Goal: Task Accomplishment & Management: Complete application form

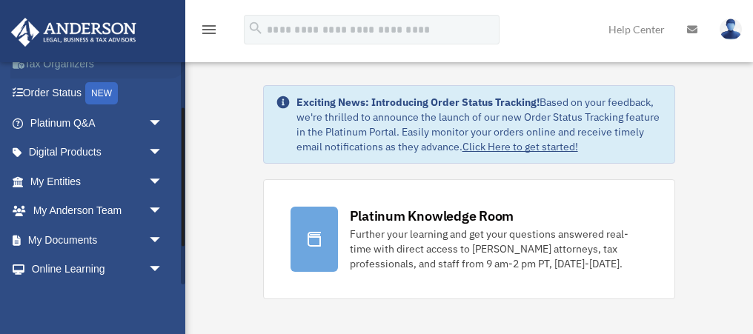
scroll to position [76, 0]
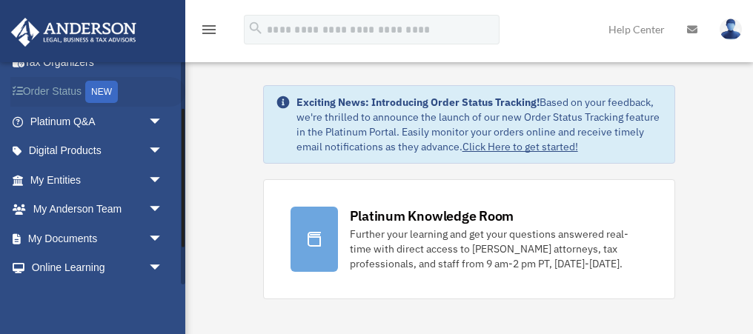
click at [47, 89] on link "Order Status NEW" at bounding box center [97, 92] width 175 height 30
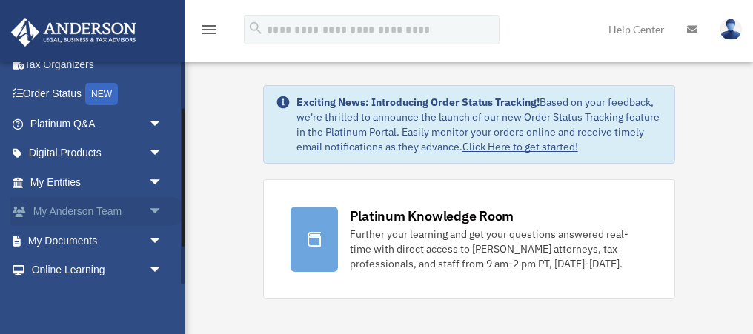
scroll to position [76, 0]
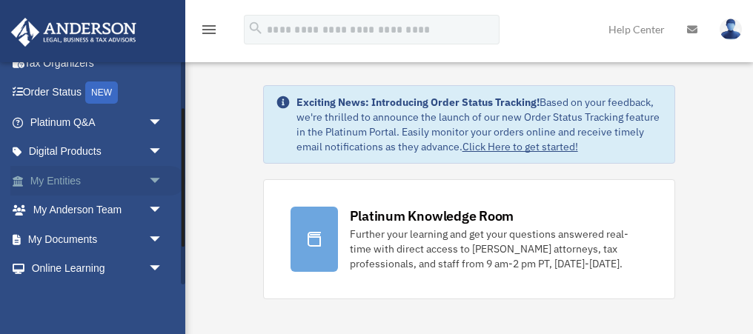
click at [149, 179] on span "arrow_drop_down" at bounding box center [163, 181] width 30 height 30
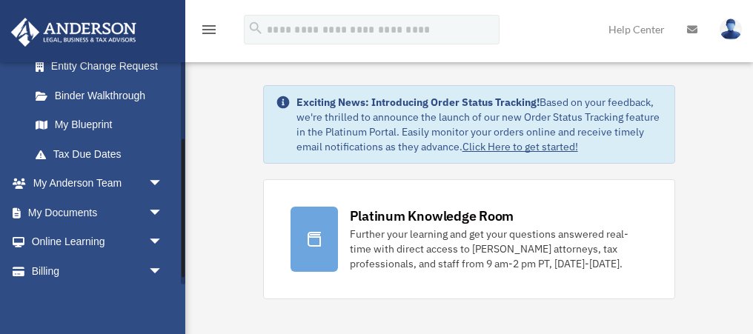
scroll to position [294, 0]
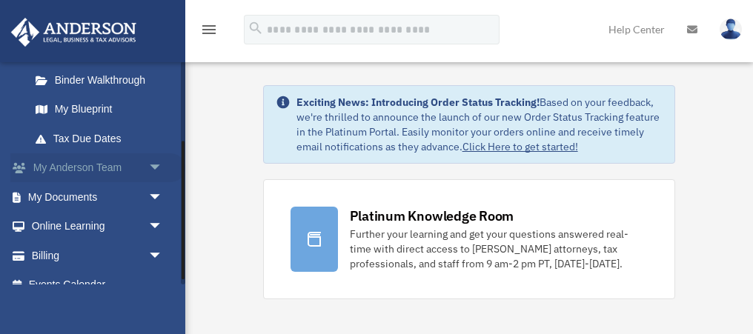
click at [156, 162] on span "arrow_drop_down" at bounding box center [163, 169] width 30 height 30
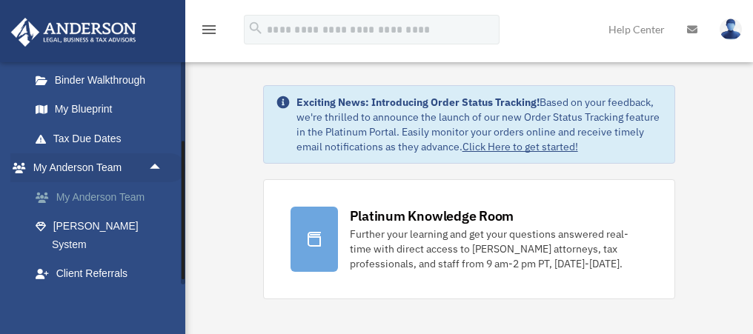
click at [88, 195] on link "My Anderson Team" at bounding box center [103, 197] width 165 height 30
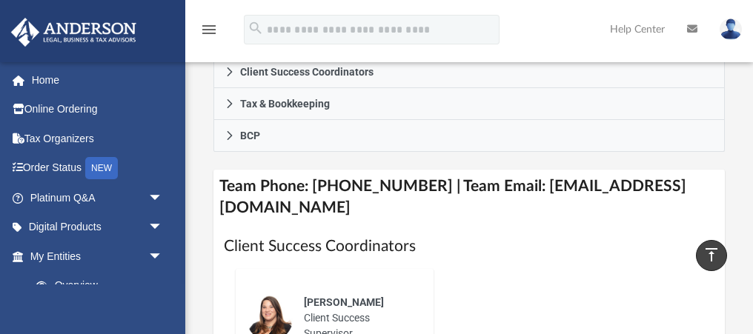
scroll to position [672, 0]
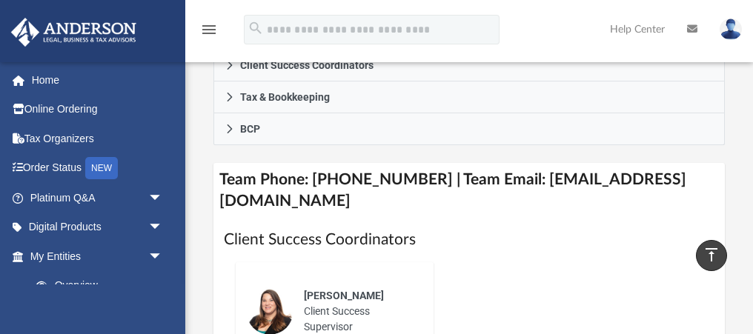
click at [319, 163] on h4 "Team Phone: (725) 201-7544 | Team Email: myteam@andersonadvisors.com" at bounding box center [469, 191] width 511 height 56
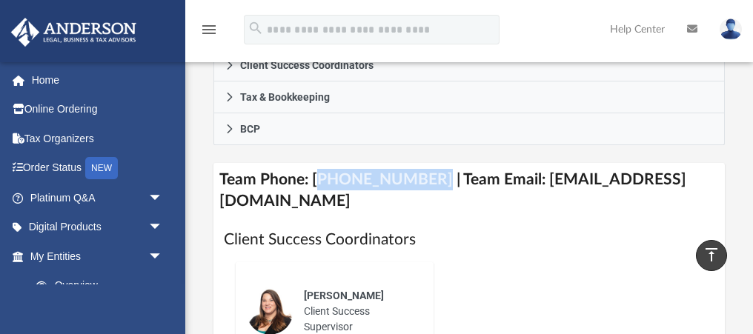
drag, startPoint x: 319, startPoint y: 135, endPoint x: 405, endPoint y: 136, distance: 86.0
click at [405, 163] on h4 "Team Phone: (725) 201-7544 | Team Email: myteam@andersonadvisors.com" at bounding box center [469, 191] width 511 height 56
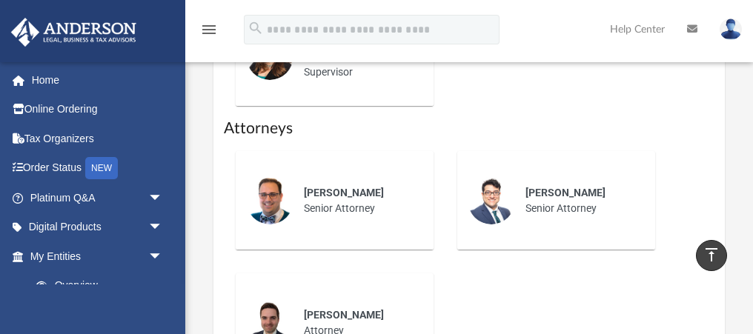
scroll to position [928, 0]
click at [534, 186] on span "Ghassan Jabali" at bounding box center [566, 192] width 80 height 12
drag, startPoint x: 534, startPoint y: 148, endPoint x: 586, endPoint y: 168, distance: 55.6
click at [586, 174] on div "Ghassan Jabali Senior Attorney" at bounding box center [580, 200] width 130 height 52
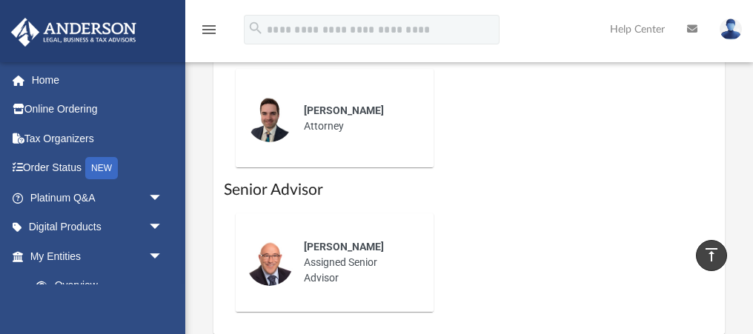
scroll to position [1180, 0]
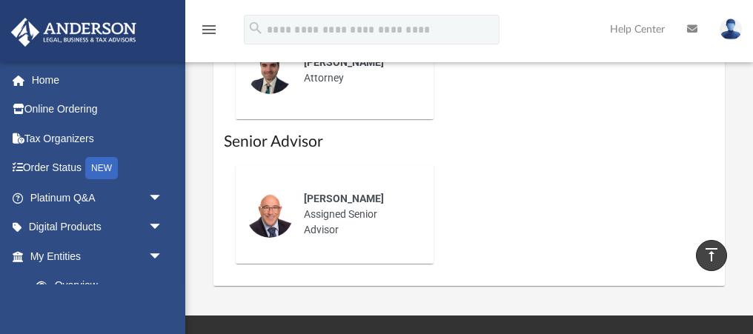
click at [316, 193] on span "Brian Bowman" at bounding box center [344, 199] width 80 height 12
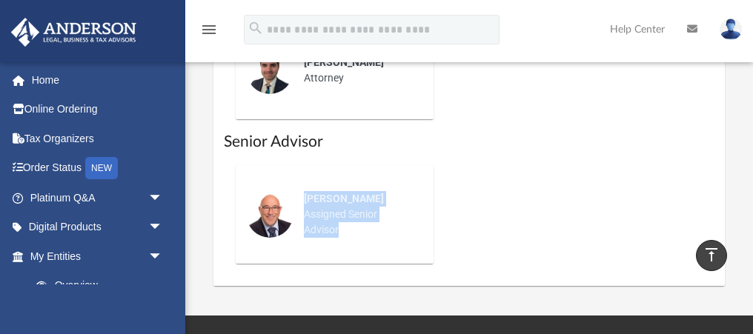
drag, startPoint x: 316, startPoint y: 156, endPoint x: 338, endPoint y: 185, distance: 37.1
click at [338, 185] on div "Brian Bowman Assigned Senior Advisor" at bounding box center [359, 214] width 130 height 67
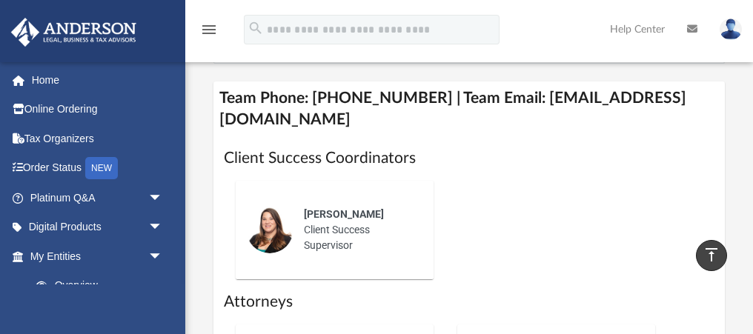
scroll to position [774, 0]
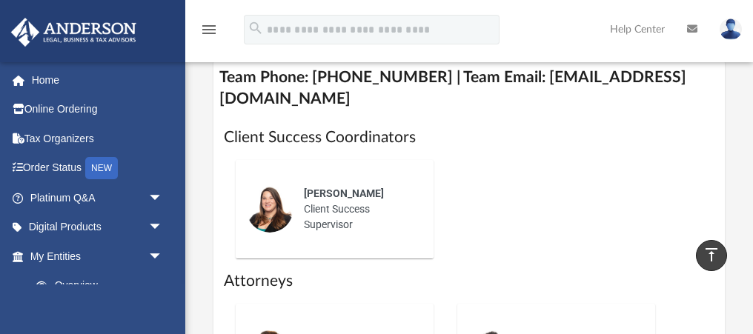
click at [322, 188] on span "Alisha Basom" at bounding box center [344, 194] width 80 height 12
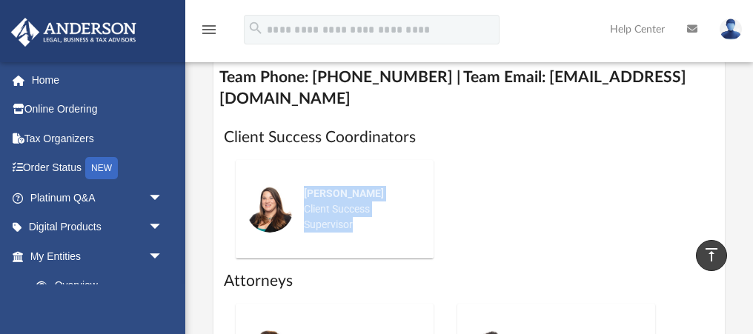
drag, startPoint x: 322, startPoint y: 148, endPoint x: 365, endPoint y: 182, distance: 55.4
click at [365, 182] on div "Alisha Basom Client Success Supervisor" at bounding box center [359, 209] width 130 height 67
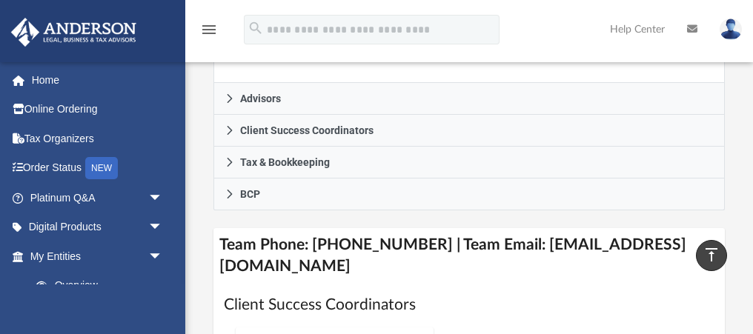
scroll to position [635, 0]
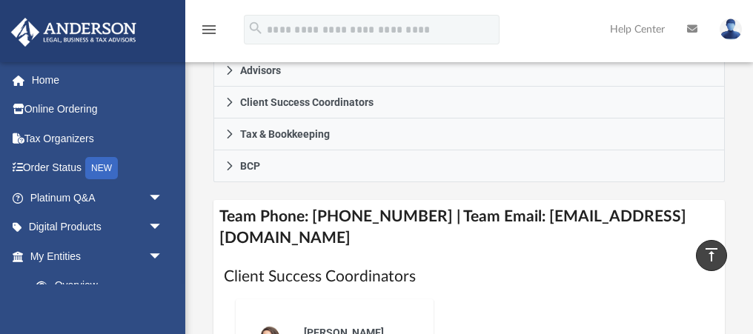
click at [233, 200] on h4 "Team Phone: (725) 201-7544 | Team Email: myteam@andersonadvisors.com" at bounding box center [469, 228] width 511 height 56
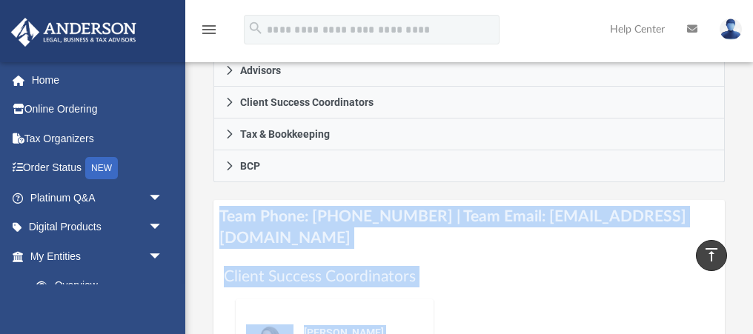
drag, startPoint x: 233, startPoint y: 172, endPoint x: 425, endPoint y: 278, distance: 219.4
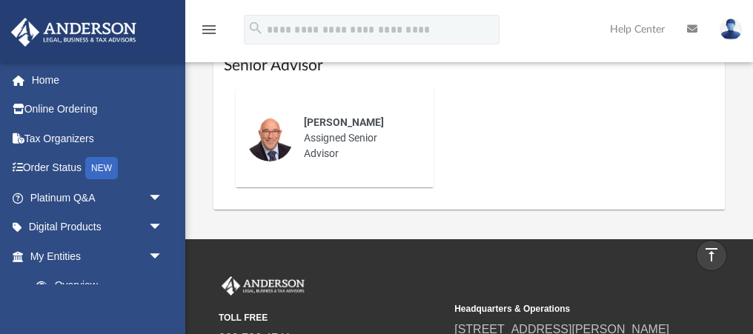
scroll to position [1272, 0]
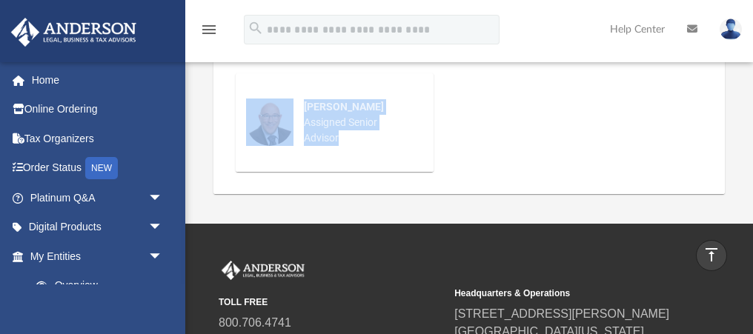
click at [475, 184] on div "Brian Bowman Assigned Senior Advisor" at bounding box center [469, 184] width 490 height 0
copy div "Team Phone: (725) 201-7544 | Team Email: myteam@andersonadvisors.com Client Suc…"
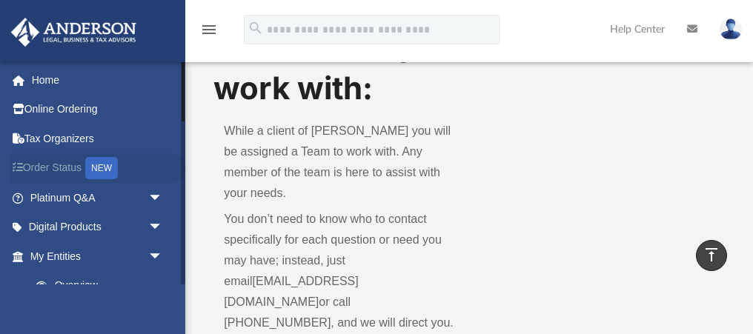
scroll to position [0, 0]
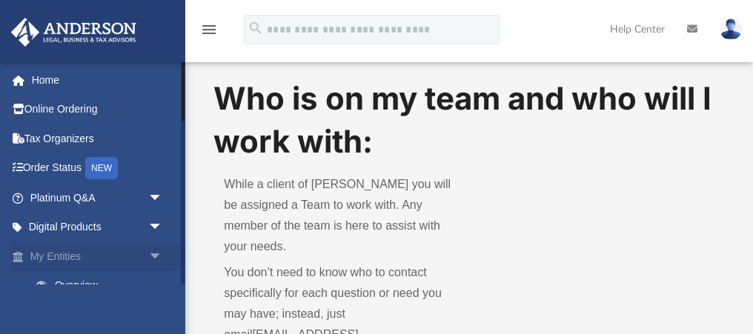
click at [153, 253] on span "arrow_drop_down" at bounding box center [163, 257] width 30 height 30
click at [42, 78] on link "Home" at bounding box center [97, 80] width 175 height 30
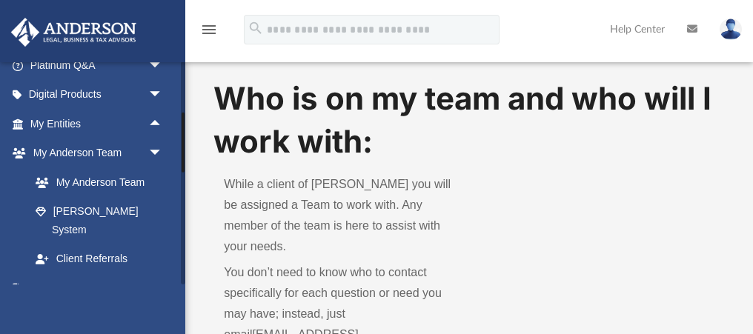
scroll to position [140, 0]
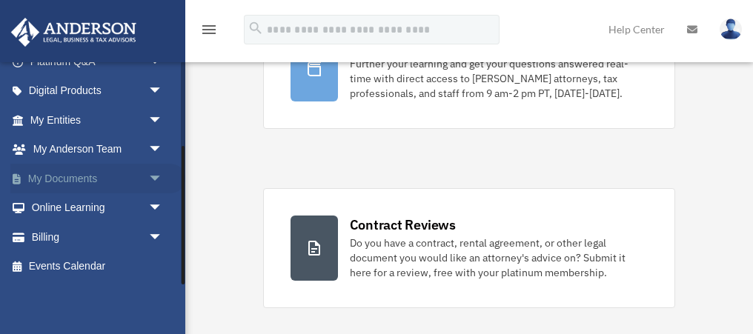
scroll to position [174, 0]
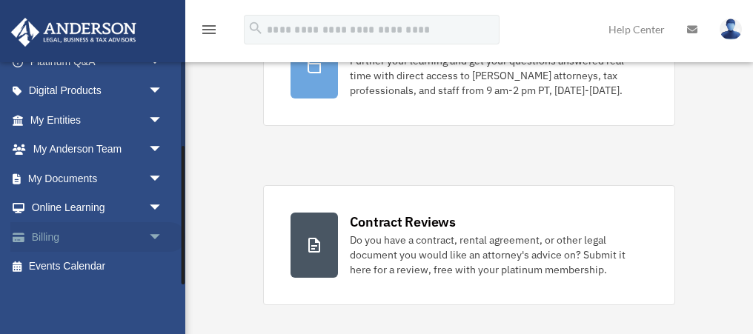
click at [96, 235] on link "Billing arrow_drop_down" at bounding box center [97, 237] width 175 height 30
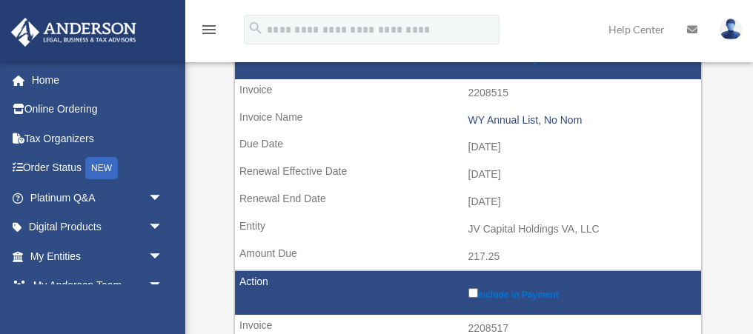
scroll to position [215, 0]
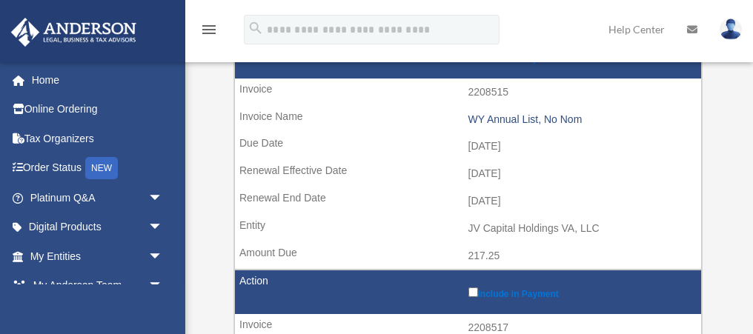
click at [504, 224] on td "JV Capital Holdings VA, LLC" at bounding box center [468, 229] width 466 height 28
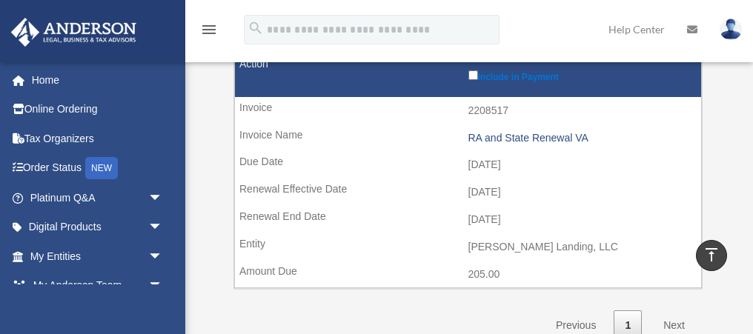
scroll to position [435, 0]
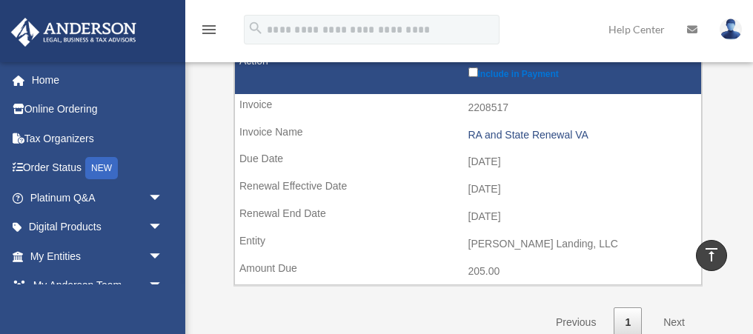
click at [502, 240] on td "[PERSON_NAME] Landing, LLC" at bounding box center [468, 245] width 466 height 28
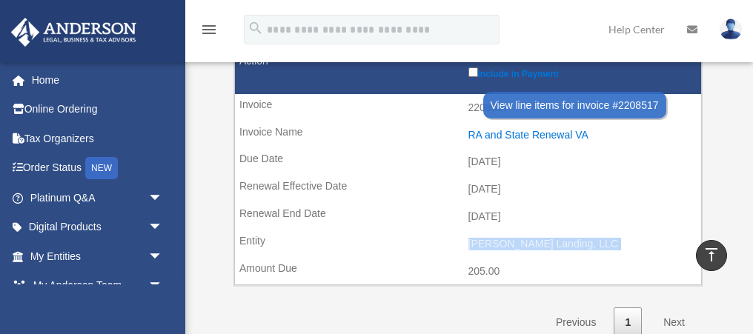
click at [500, 133] on div "RA and State Renewal VA" at bounding box center [582, 135] width 226 height 13
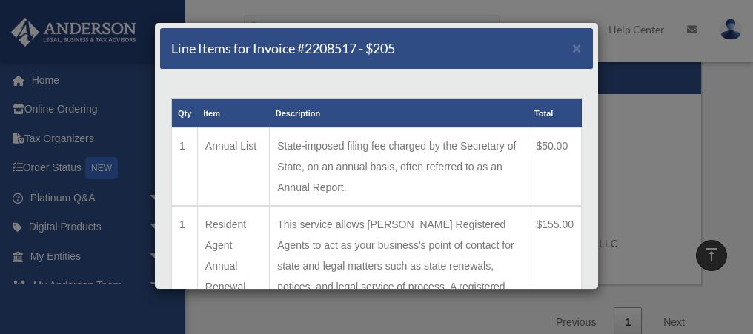
click at [345, 153] on td "State-imposed filing fee charged by the Secretary of State, on an annual basis,…" at bounding box center [399, 167] width 259 height 79
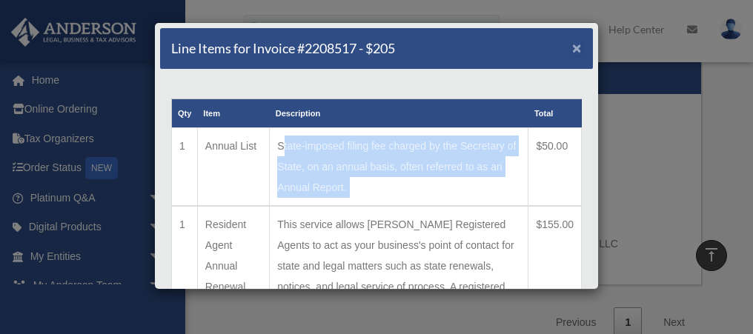
click at [575, 48] on span "×" at bounding box center [577, 47] width 10 height 17
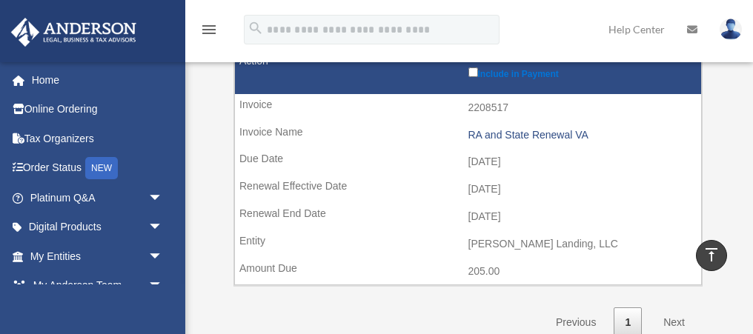
click at [505, 245] on td "[PERSON_NAME] Landing, LLC" at bounding box center [468, 245] width 466 height 28
click at [495, 108] on td "2208517" at bounding box center [468, 108] width 466 height 28
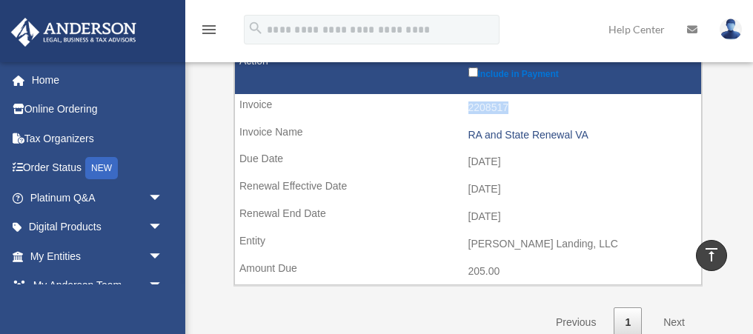
click at [506, 164] on td "[DATE]" at bounding box center [468, 162] width 466 height 28
click at [497, 188] on td "[DATE]" at bounding box center [468, 190] width 466 height 28
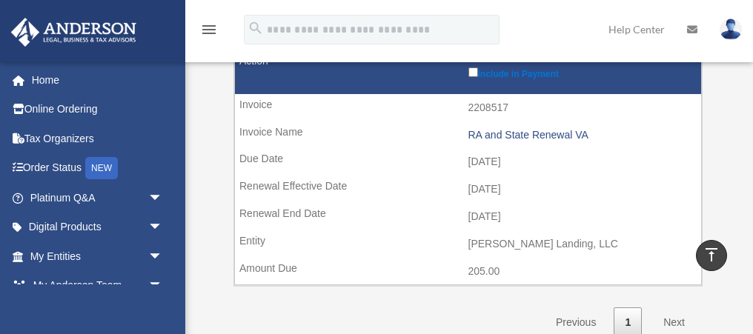
click at [497, 188] on td "[DATE]" at bounding box center [468, 190] width 466 height 28
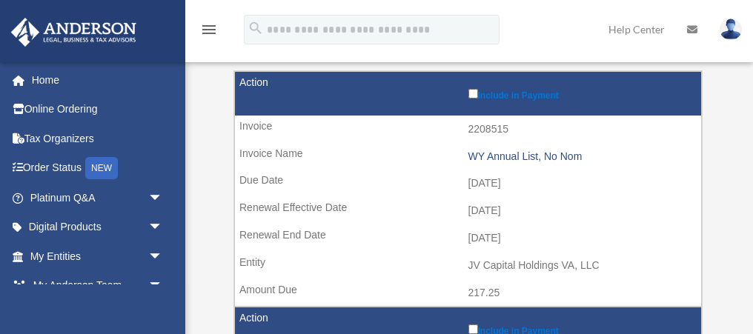
scroll to position [176, 0]
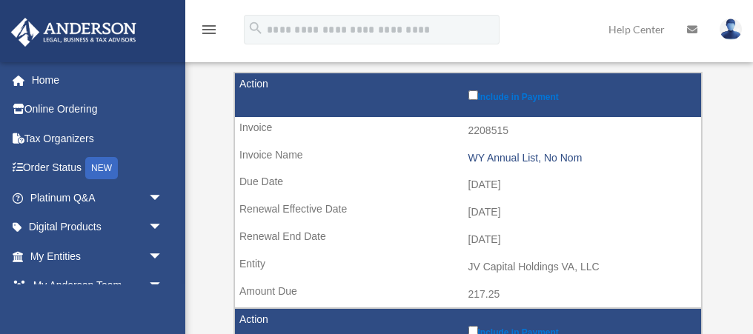
click at [492, 128] on td "2208515" at bounding box center [468, 131] width 466 height 28
click at [498, 185] on td "[DATE]" at bounding box center [468, 185] width 466 height 28
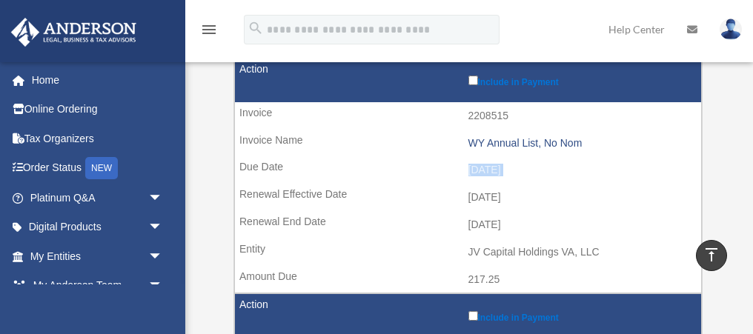
scroll to position [161, 0]
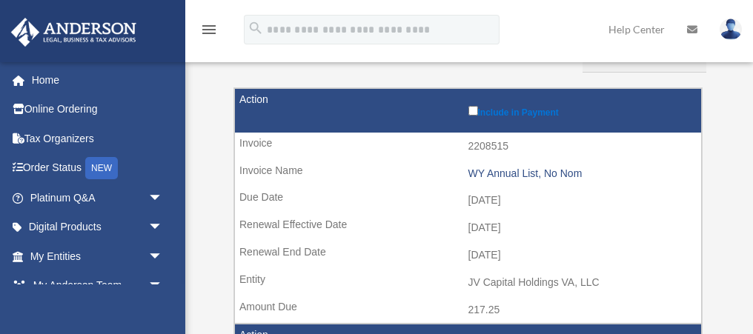
click at [487, 142] on td "2208515" at bounding box center [468, 147] width 466 height 28
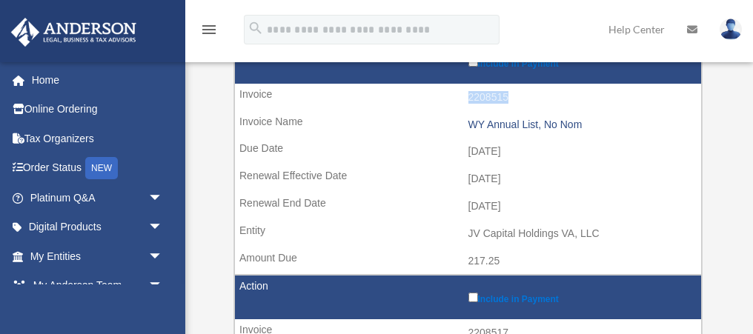
scroll to position [230, 0]
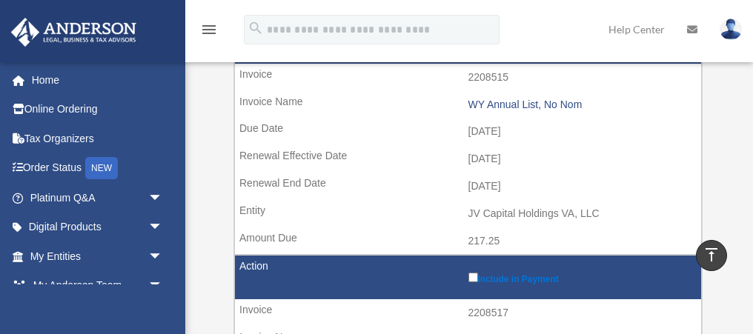
click at [527, 209] on td "JV Capital Holdings VA, LLC" at bounding box center [468, 214] width 466 height 28
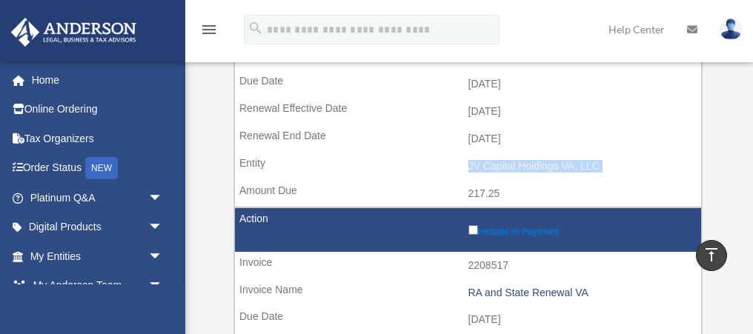
scroll to position [266, 0]
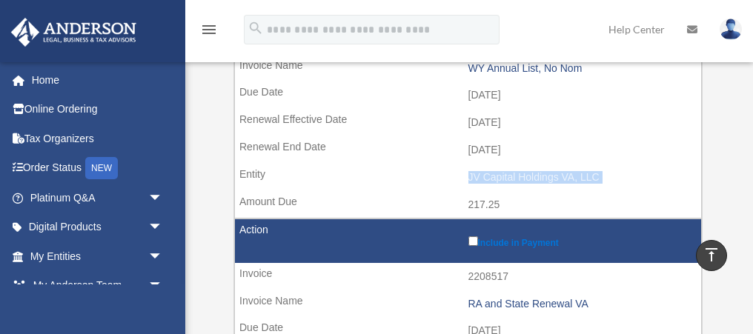
click at [517, 182] on td "JV Capital Holdings VA, LLC" at bounding box center [468, 178] width 466 height 28
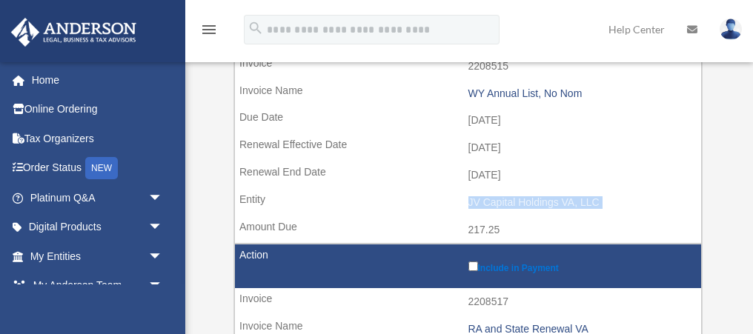
scroll to position [242, 0]
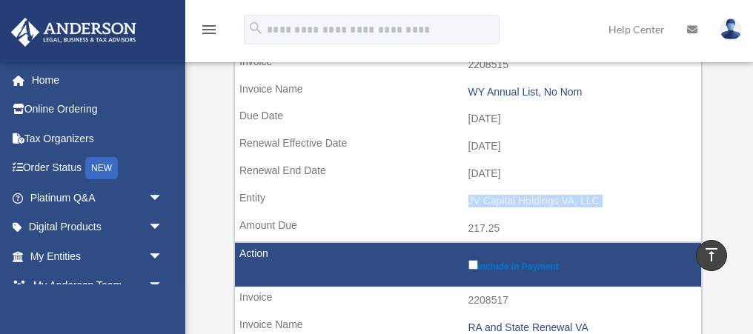
click at [498, 200] on td "JV Capital Holdings VA, LLC" at bounding box center [468, 202] width 466 height 28
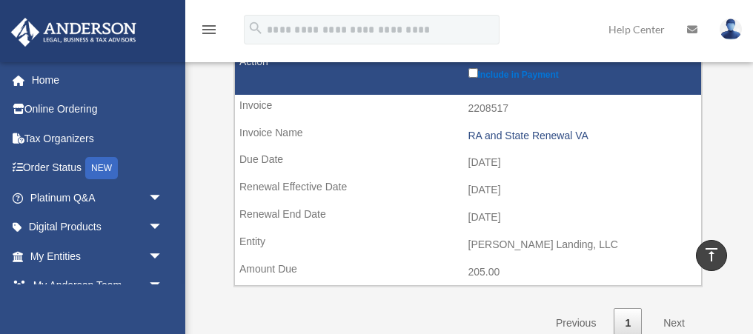
scroll to position [441, 0]
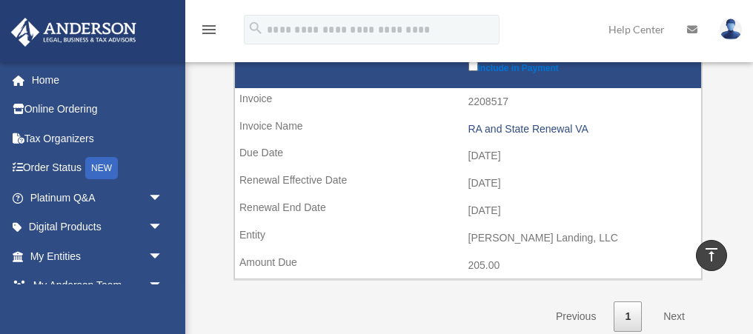
click at [495, 181] on td "[DATE]" at bounding box center [468, 184] width 466 height 28
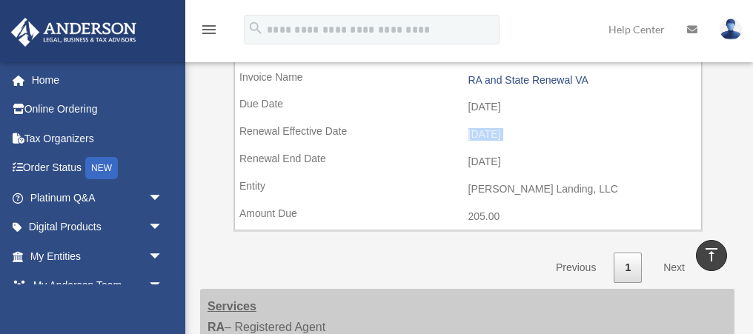
scroll to position [499, 0]
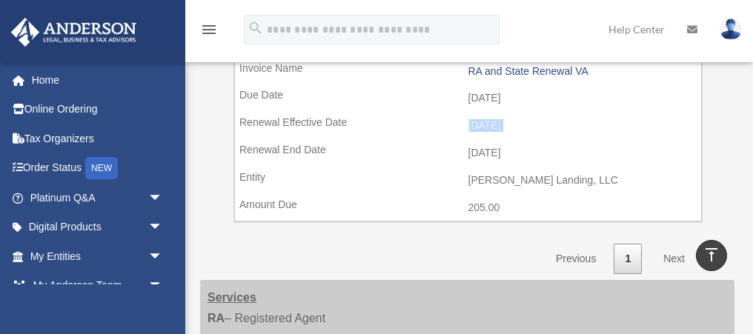
click at [495, 181] on td "[PERSON_NAME] Landing, LLC" at bounding box center [468, 181] width 466 height 28
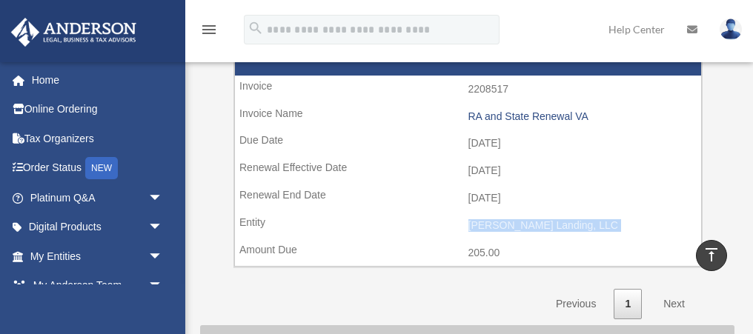
scroll to position [444, 0]
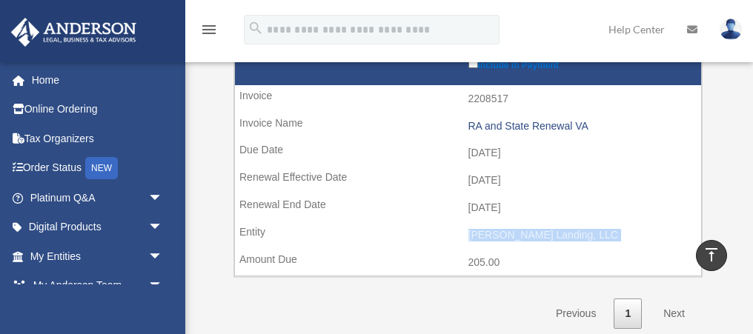
click at [501, 211] on td "[DATE]" at bounding box center [468, 208] width 466 height 28
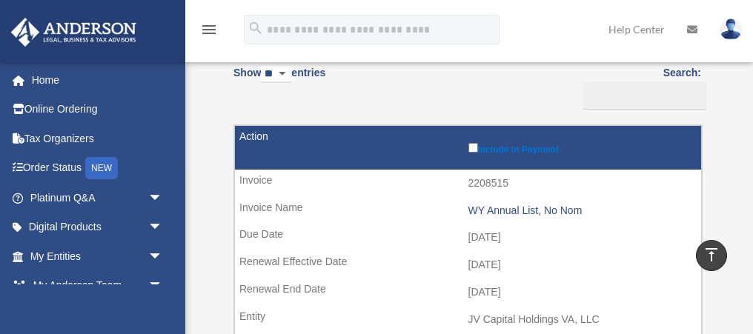
scroll to position [122, 0]
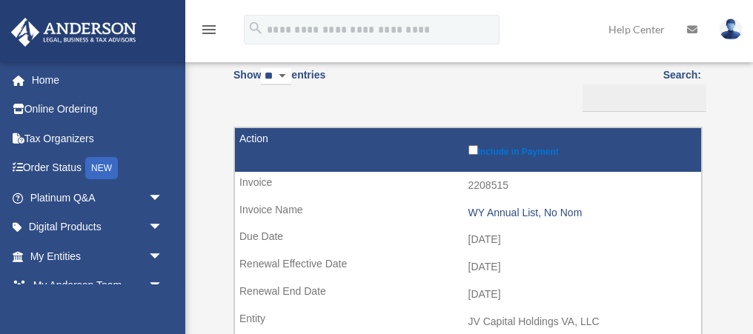
click at [496, 191] on td "2208515" at bounding box center [468, 186] width 466 height 28
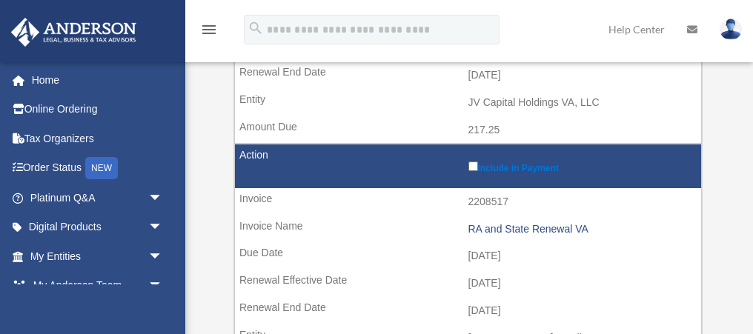
scroll to position [380, 0]
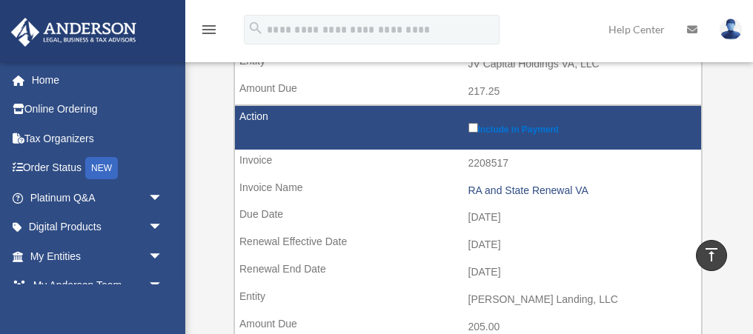
click at [244, 158] on td "2208517" at bounding box center [468, 164] width 466 height 28
click at [495, 161] on td "2208517" at bounding box center [468, 164] width 466 height 28
drag, startPoint x: 495, startPoint y: 161, endPoint x: 241, endPoint y: 157, distance: 254.4
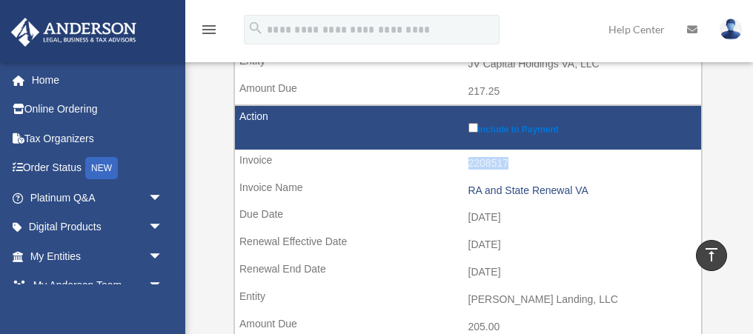
click at [241, 157] on td "2208517" at bounding box center [468, 164] width 466 height 28
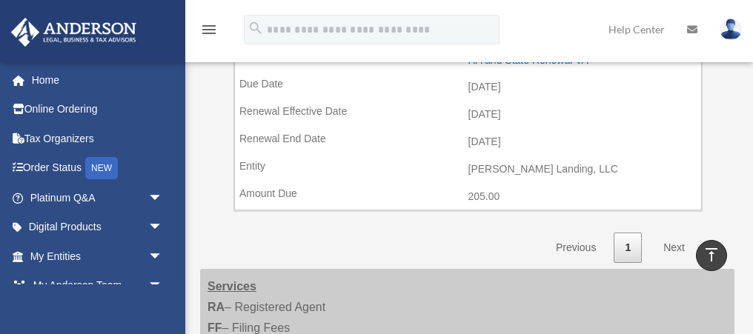
scroll to position [516, 0]
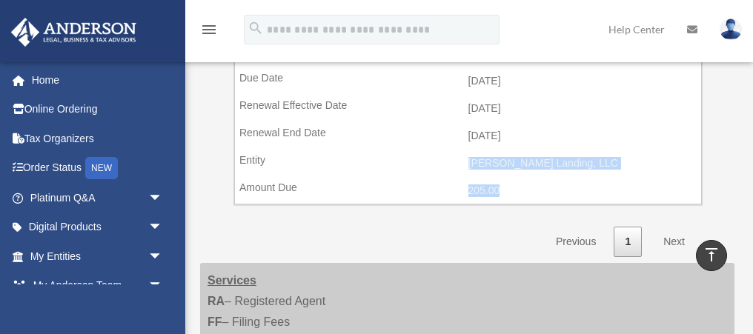
drag, startPoint x: 527, startPoint y: 192, endPoint x: 240, endPoint y: 159, distance: 289.7
click at [240, 159] on tr "Include in Payment 2208517 RA and State Renewal VA 2025-10-11 2025-11-01 2026-1…" at bounding box center [468, 87] width 468 height 236
copy tr "VJ Cavalier Landing, LLC 205.00"
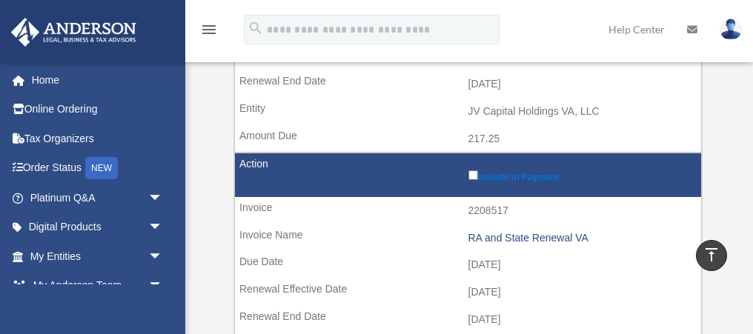
scroll to position [334, 0]
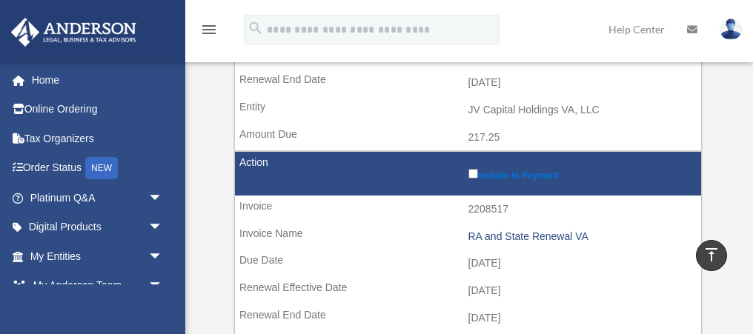
click at [481, 206] on td "2208517" at bounding box center [468, 210] width 466 height 28
copy td "2208517"
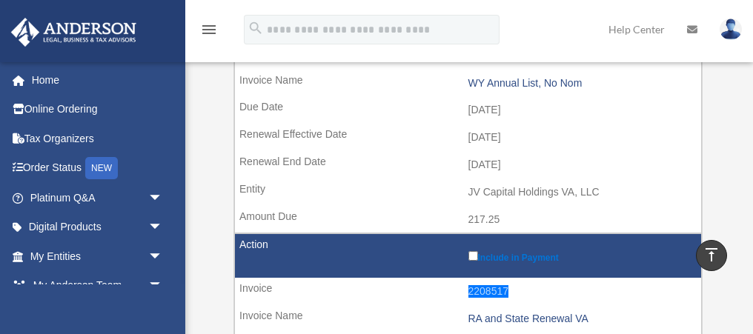
scroll to position [251, 0]
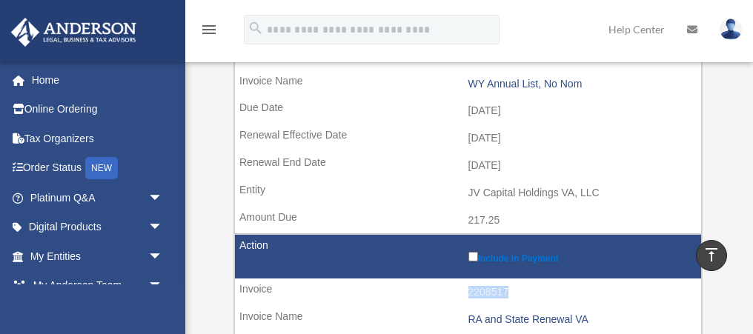
click at [481, 133] on td "[DATE]" at bounding box center [468, 139] width 466 height 28
click at [505, 109] on td "[DATE]" at bounding box center [468, 111] width 466 height 28
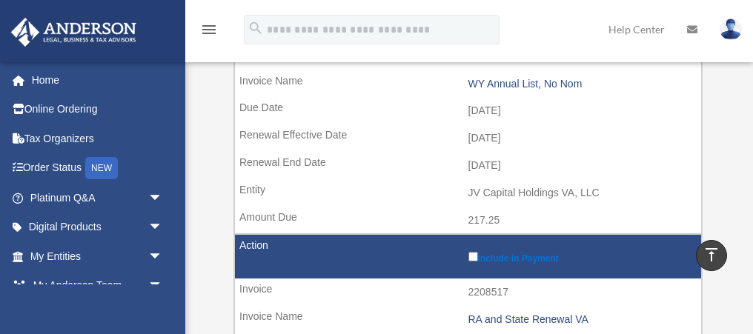
click at [505, 109] on td "[DATE]" at bounding box center [468, 111] width 466 height 28
click at [504, 139] on td "[DATE]" at bounding box center [468, 139] width 466 height 28
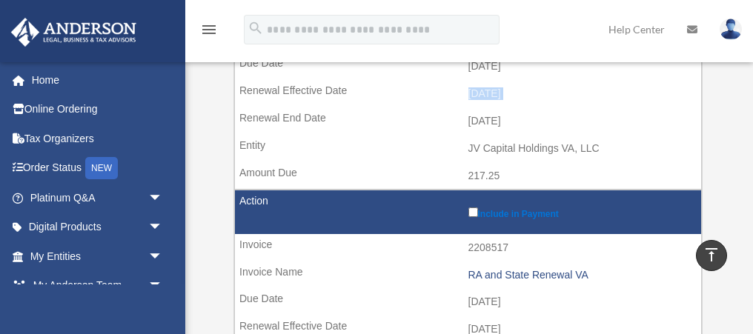
scroll to position [296, 0]
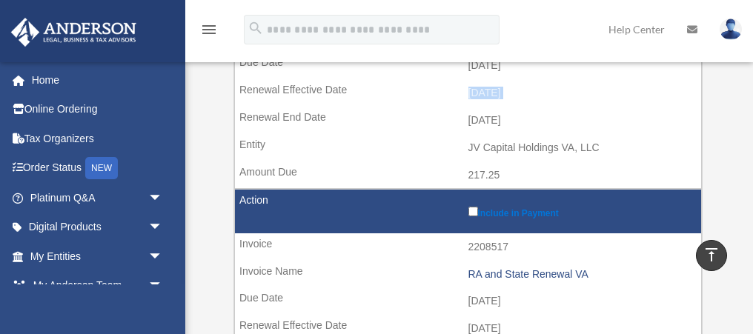
click at [501, 146] on td "JV Capital Holdings VA, LLC" at bounding box center [468, 148] width 466 height 28
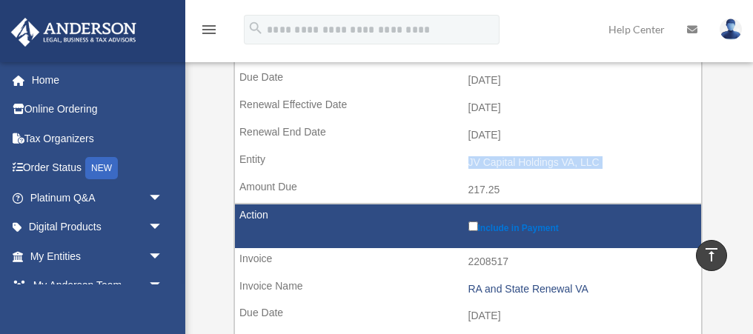
click at [506, 105] on td "[DATE]" at bounding box center [468, 108] width 466 height 28
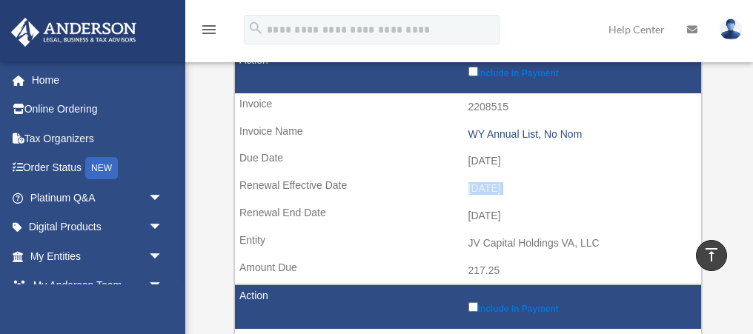
scroll to position [199, 0]
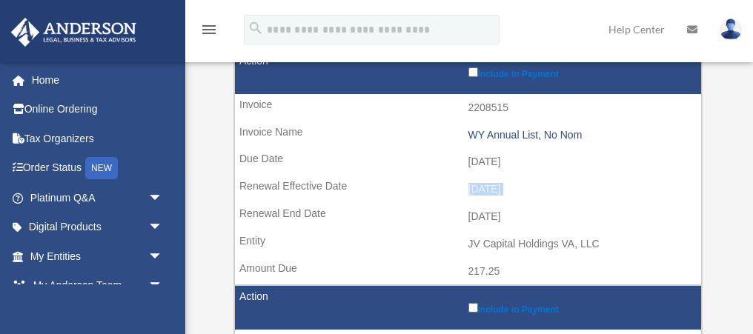
click at [484, 110] on td "2208515" at bounding box center [468, 108] width 466 height 28
click at [506, 160] on td "[DATE]" at bounding box center [468, 162] width 466 height 28
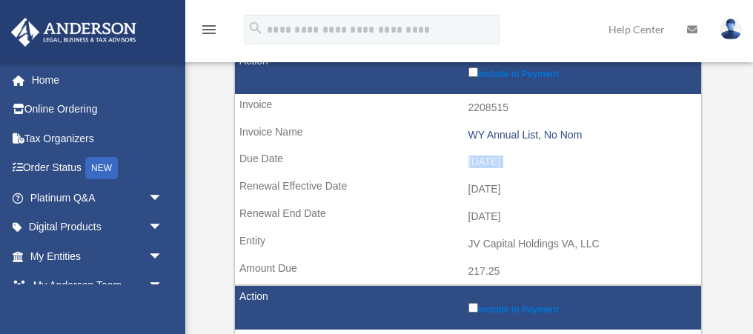
click at [501, 234] on td "JV Capital Holdings VA, LLC" at bounding box center [468, 245] width 466 height 28
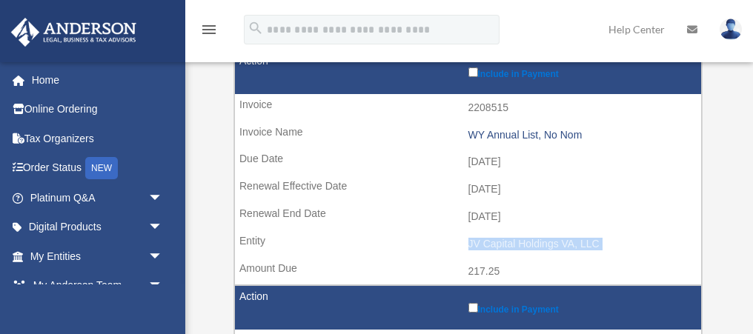
click at [495, 103] on td "2208515" at bounding box center [468, 108] width 466 height 28
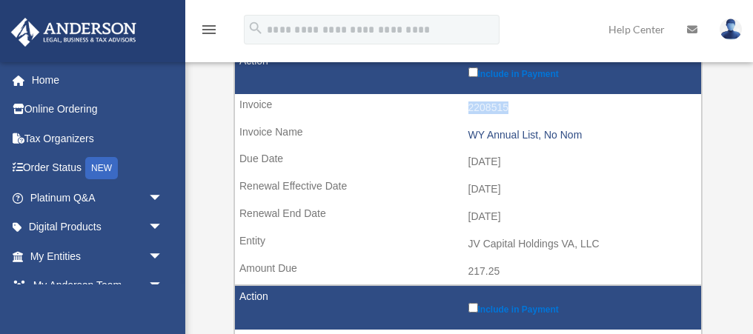
click at [499, 159] on td "[DATE]" at bounding box center [468, 162] width 466 height 28
click at [504, 194] on td "[DATE]" at bounding box center [468, 190] width 466 height 28
click at [498, 217] on td "[DATE]" at bounding box center [468, 217] width 466 height 28
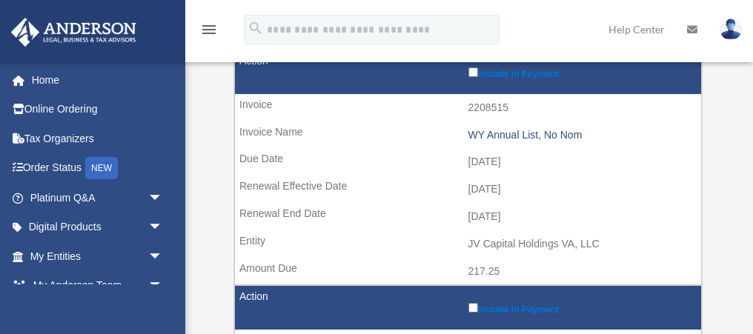
click at [498, 217] on td "[DATE]" at bounding box center [468, 217] width 466 height 28
click at [498, 242] on td "JV Capital Holdings VA, LLC" at bounding box center [468, 245] width 466 height 28
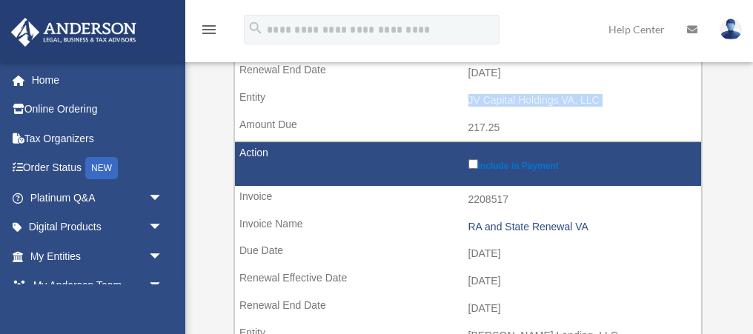
scroll to position [371, 0]
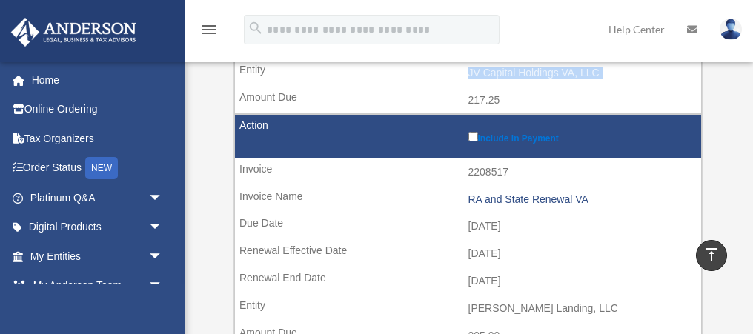
click at [495, 225] on td "[DATE]" at bounding box center [468, 227] width 466 height 28
click at [490, 171] on td "2208517" at bounding box center [468, 173] width 466 height 28
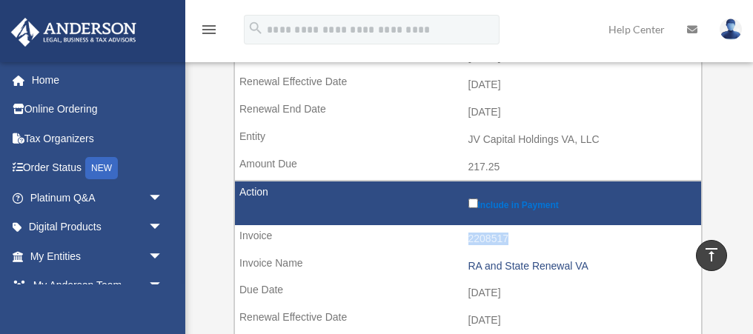
scroll to position [274, 0]
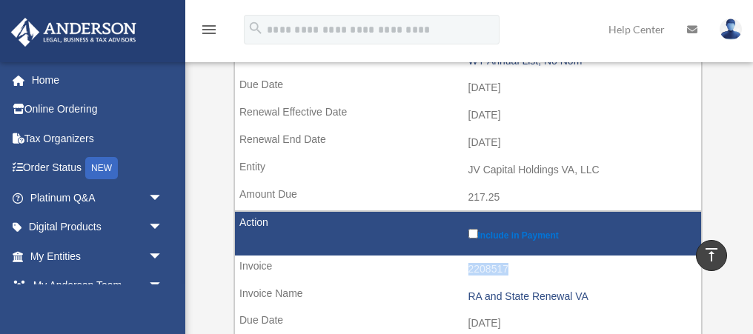
click at [490, 171] on td "JV Capital Holdings VA, LLC" at bounding box center [468, 170] width 466 height 28
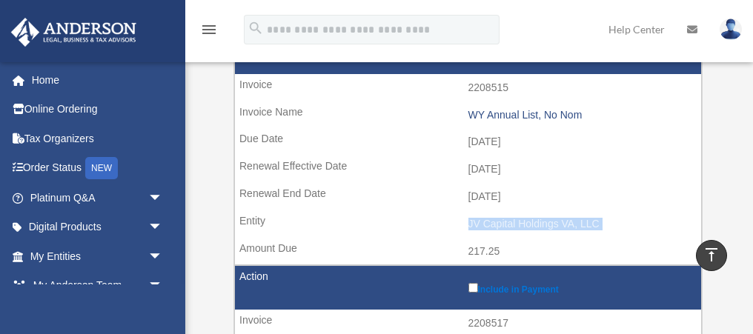
scroll to position [176, 0]
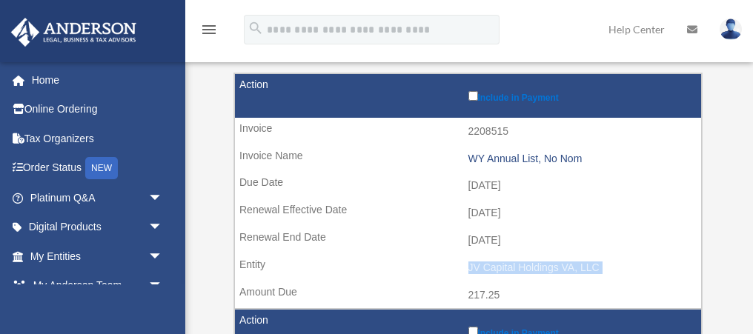
click at [489, 130] on td "2208515" at bounding box center [468, 132] width 466 height 28
click at [500, 182] on td "[DATE]" at bounding box center [468, 186] width 466 height 28
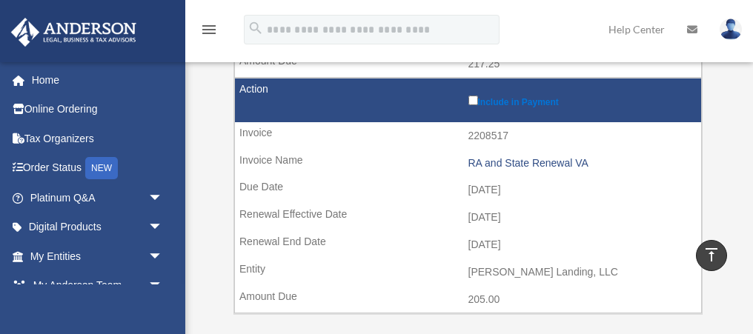
scroll to position [416, 0]
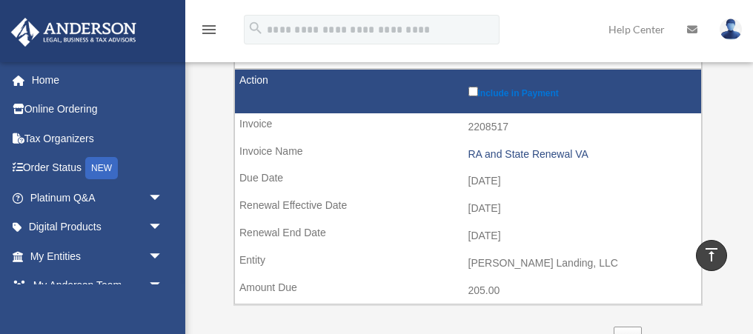
click at [500, 182] on td "[DATE]" at bounding box center [468, 182] width 466 height 28
click at [505, 211] on td "[DATE]" at bounding box center [468, 209] width 466 height 28
click at [501, 235] on td "[DATE]" at bounding box center [468, 236] width 466 height 28
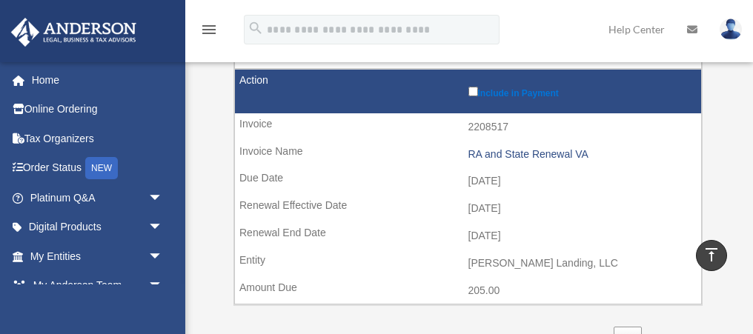
click at [501, 235] on td "[DATE]" at bounding box center [468, 236] width 466 height 28
click at [498, 262] on td "[PERSON_NAME] Landing, LLC" at bounding box center [468, 264] width 466 height 28
click at [498, 230] on td "[DATE]" at bounding box center [468, 236] width 466 height 28
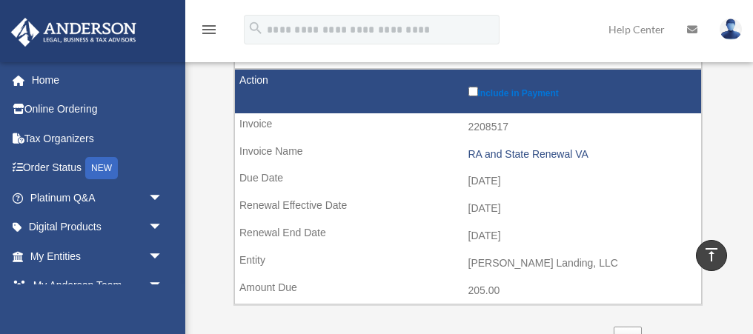
click at [498, 208] on td "[DATE]" at bounding box center [468, 209] width 466 height 28
click at [498, 182] on td "[DATE]" at bounding box center [468, 182] width 466 height 28
click at [489, 126] on td "2208517" at bounding box center [468, 127] width 466 height 28
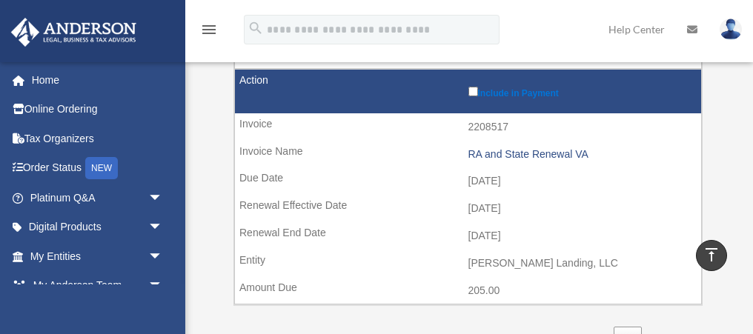
click at [489, 126] on td "2208517" at bounding box center [468, 127] width 466 height 28
click at [496, 182] on td "[DATE]" at bounding box center [468, 182] width 466 height 28
click at [499, 208] on td "[DATE]" at bounding box center [468, 209] width 466 height 28
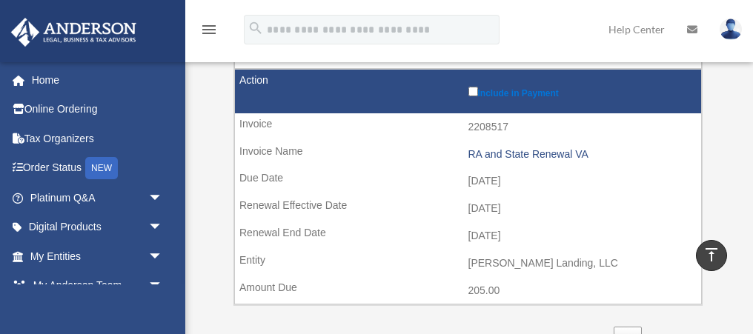
click at [499, 239] on td "[DATE]" at bounding box center [468, 236] width 466 height 28
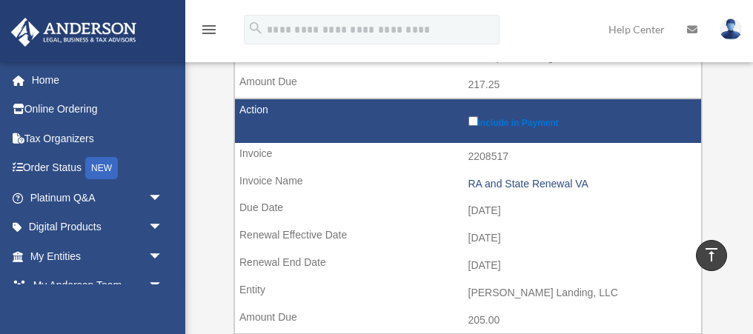
scroll to position [0, 0]
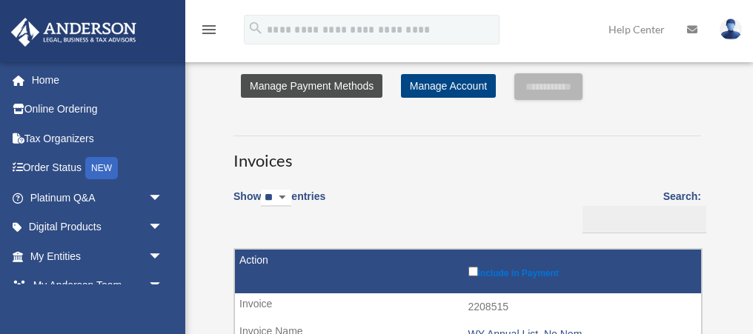
click at [319, 87] on link "Manage Payment Methods" at bounding box center [312, 86] width 142 height 24
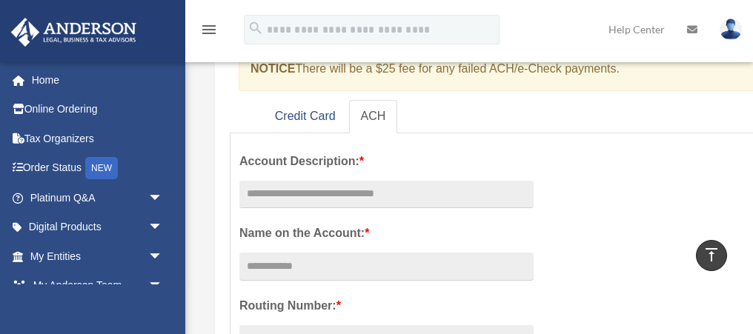
scroll to position [131, 0]
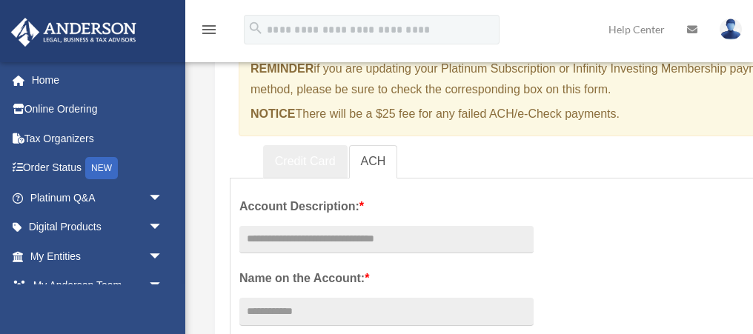
click at [319, 164] on link "Credit Card" at bounding box center [305, 161] width 85 height 33
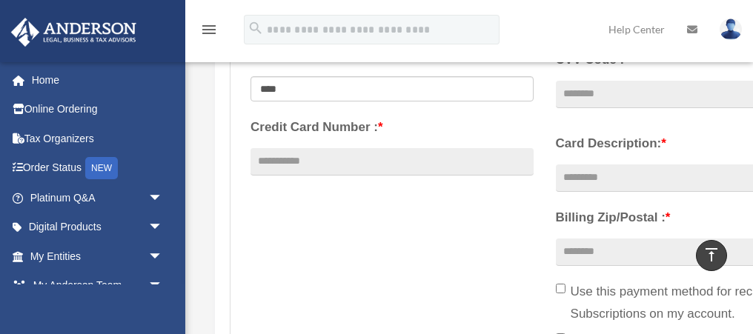
scroll to position [0, 0]
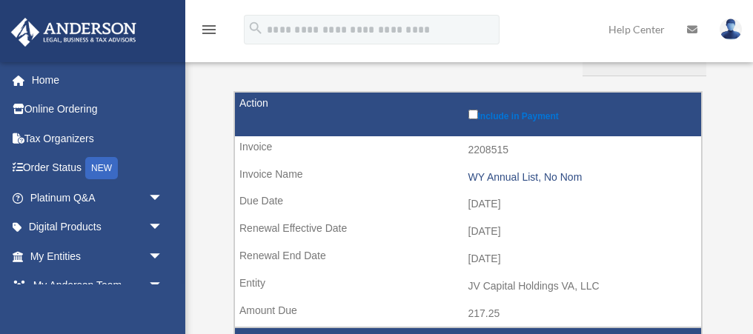
scroll to position [171, 0]
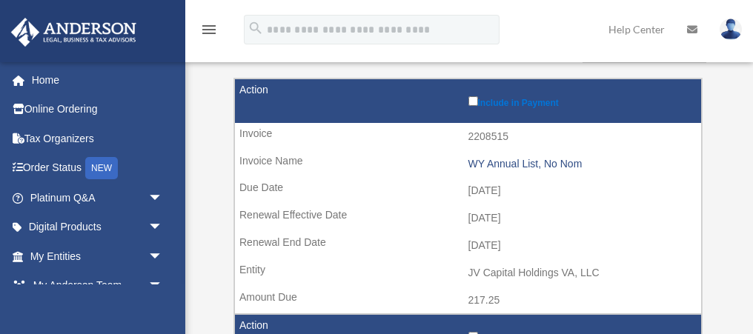
click at [487, 205] on td "[DATE]" at bounding box center [468, 219] width 466 height 28
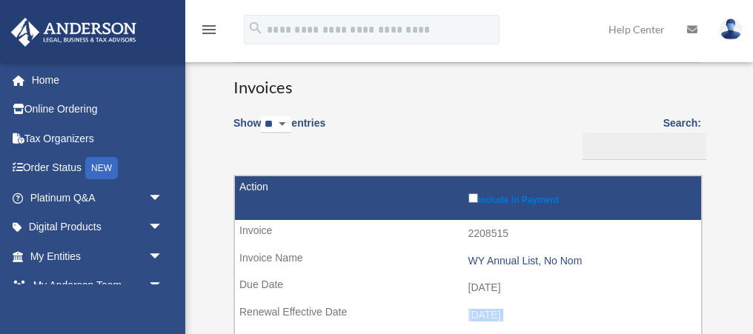
scroll to position [71, 0]
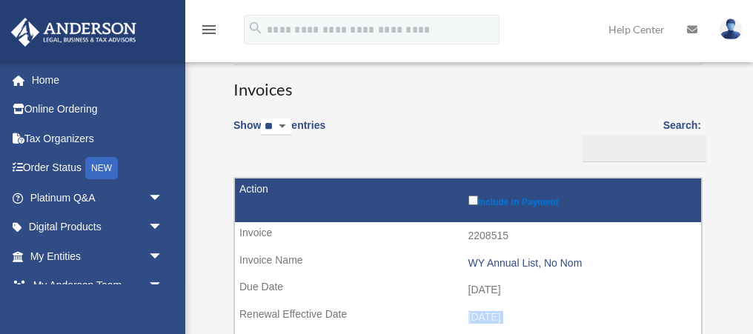
click at [487, 240] on td "2208515" at bounding box center [468, 236] width 466 height 28
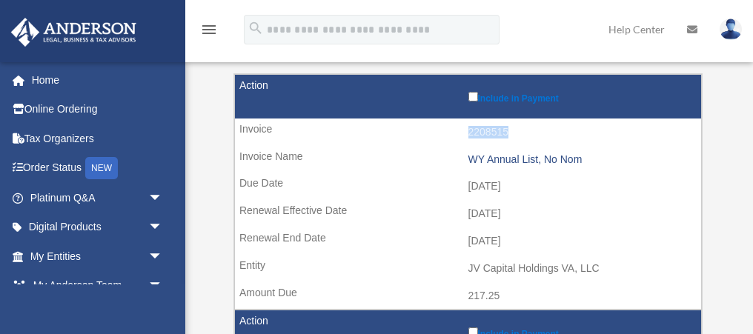
scroll to position [190, 0]
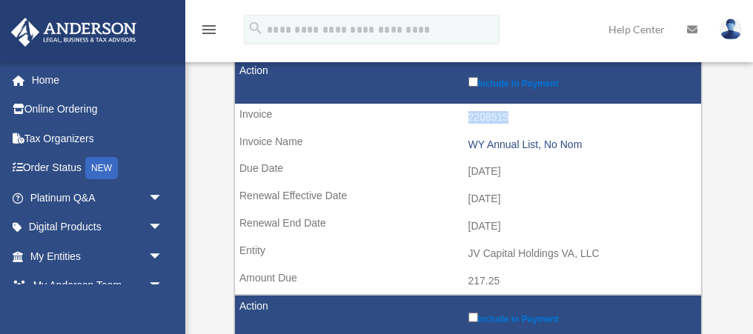
click at [495, 194] on td "[DATE]" at bounding box center [468, 199] width 466 height 28
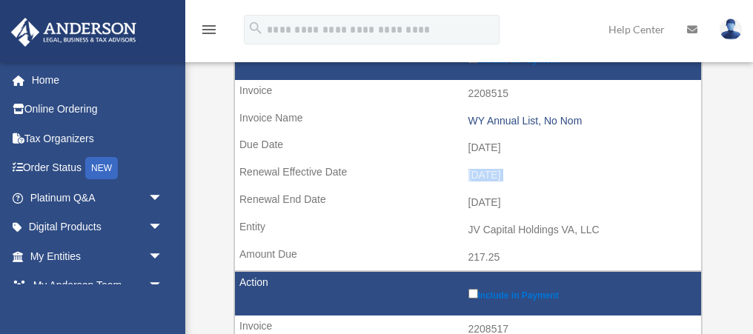
scroll to position [228, 0]
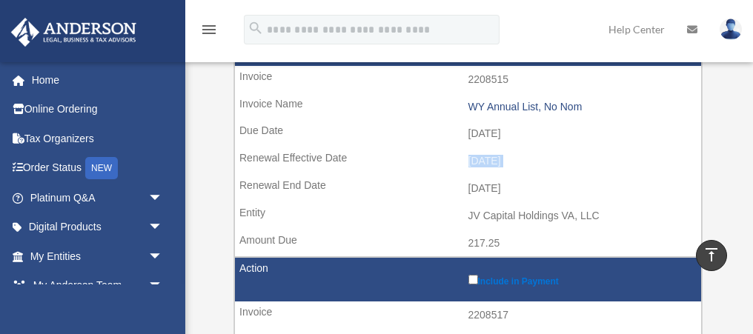
click at [495, 189] on td "[DATE]" at bounding box center [468, 189] width 466 height 28
click at [496, 164] on td "[DATE]" at bounding box center [468, 162] width 466 height 28
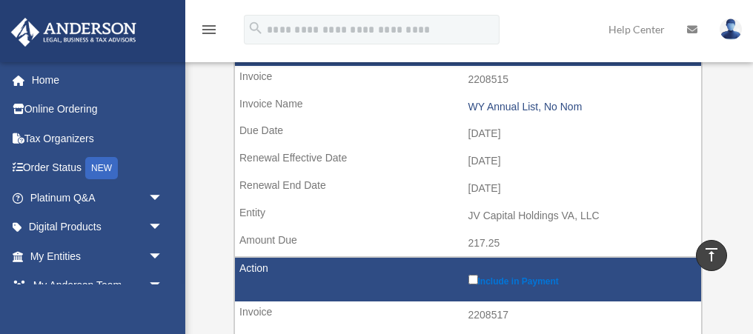
click at [496, 164] on td "[DATE]" at bounding box center [468, 162] width 466 height 28
click at [496, 133] on td "2025-09-10" at bounding box center [468, 134] width 466 height 28
click at [501, 160] on td "2025-10-01" at bounding box center [468, 162] width 466 height 28
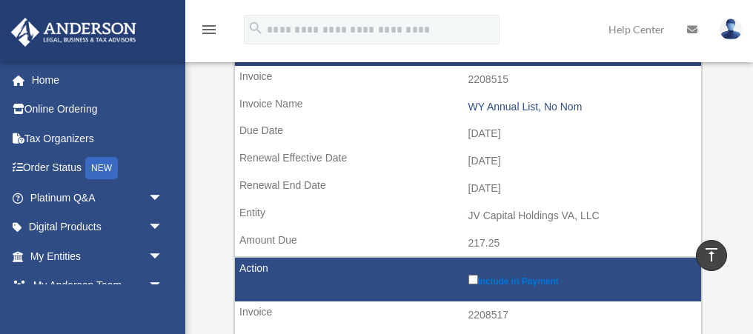
click at [501, 181] on td "2026-09-30" at bounding box center [468, 189] width 466 height 28
click at [498, 161] on td "2025-10-01" at bounding box center [468, 162] width 466 height 28
click at [498, 131] on td "2025-09-10" at bounding box center [468, 134] width 466 height 28
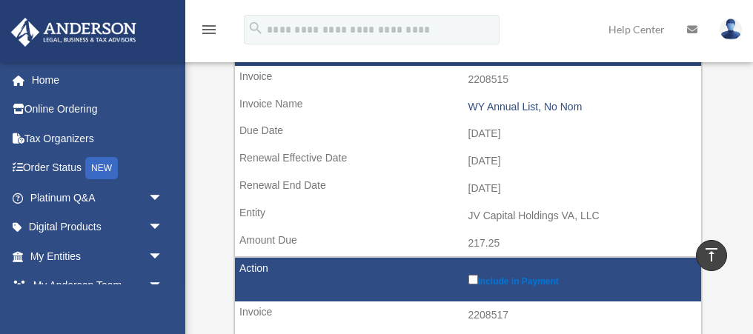
click at [498, 131] on td "[DATE]" at bounding box center [468, 134] width 466 height 28
click at [500, 163] on td "[DATE]" at bounding box center [468, 162] width 466 height 28
click at [498, 137] on td "[DATE]" at bounding box center [468, 134] width 466 height 28
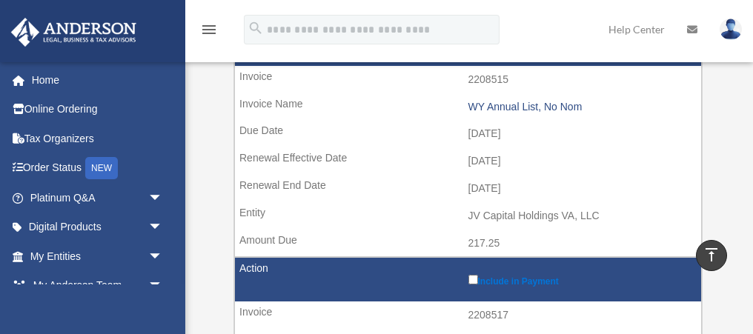
click at [500, 157] on td "[DATE]" at bounding box center [468, 162] width 466 height 28
click at [503, 184] on td "[DATE]" at bounding box center [468, 189] width 466 height 28
click at [501, 156] on td "[DATE]" at bounding box center [468, 162] width 466 height 28
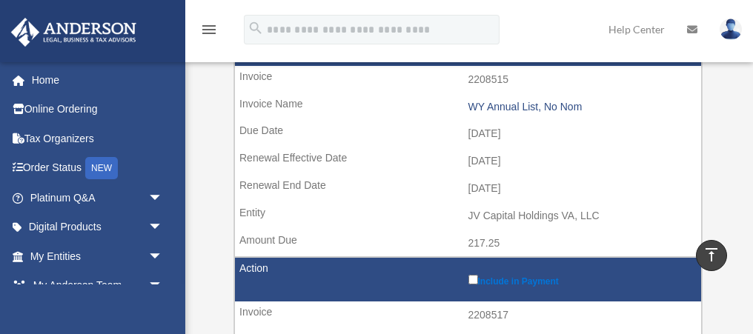
click at [501, 156] on td "[DATE]" at bounding box center [468, 162] width 466 height 28
click at [498, 133] on td "[DATE]" at bounding box center [468, 134] width 466 height 28
click at [499, 160] on td "[DATE]" at bounding box center [468, 162] width 466 height 28
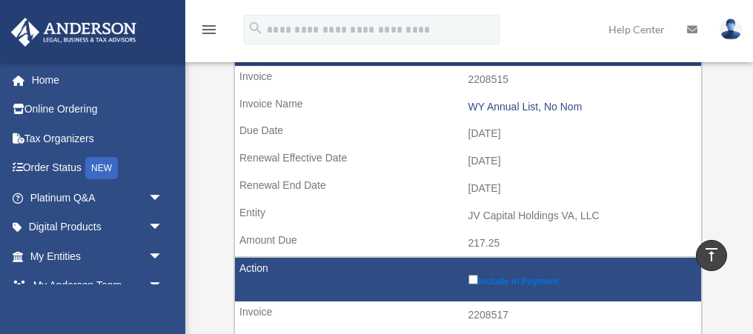
click at [500, 184] on td "[DATE]" at bounding box center [468, 189] width 466 height 28
click at [500, 157] on td "[DATE]" at bounding box center [468, 162] width 466 height 28
click at [500, 131] on td "[DATE]" at bounding box center [468, 134] width 466 height 28
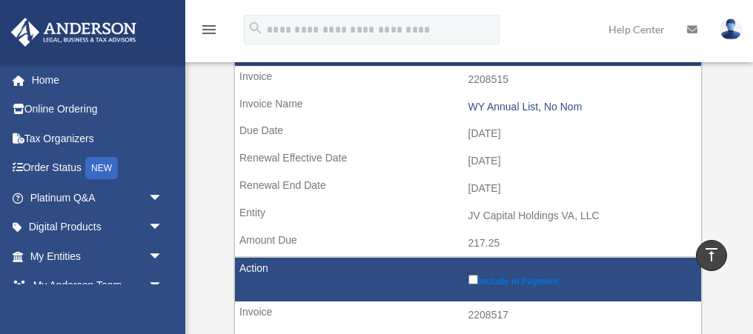
click at [500, 131] on td "[DATE]" at bounding box center [468, 134] width 466 height 28
click at [501, 166] on td "[DATE]" at bounding box center [468, 162] width 466 height 28
click at [500, 191] on td "[DATE]" at bounding box center [468, 189] width 466 height 28
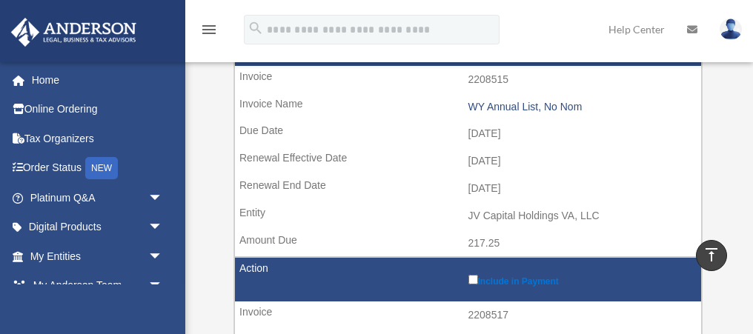
click at [500, 131] on td "[DATE]" at bounding box center [468, 134] width 466 height 28
click at [500, 165] on td "[DATE]" at bounding box center [468, 162] width 466 height 28
click at [503, 186] on td "[DATE]" at bounding box center [468, 189] width 466 height 28
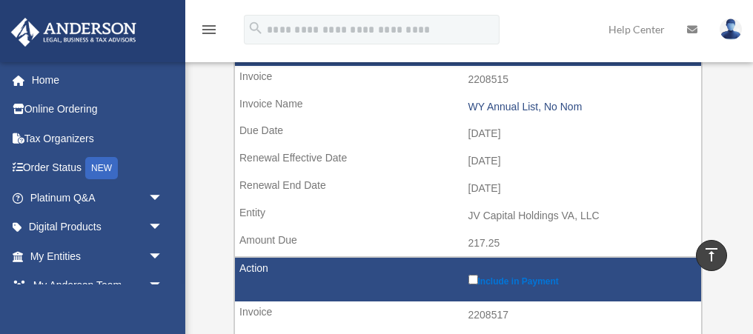
click at [503, 186] on td "[DATE]" at bounding box center [468, 189] width 466 height 28
click at [503, 159] on td "[DATE]" at bounding box center [468, 162] width 466 height 28
click at [501, 130] on td "[DATE]" at bounding box center [468, 134] width 466 height 28
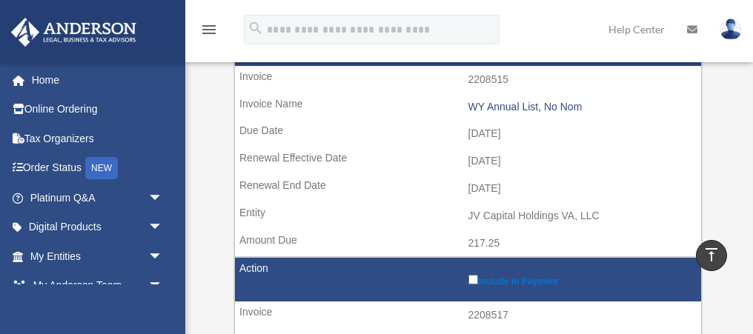
click at [501, 154] on td "[DATE]" at bounding box center [468, 162] width 466 height 28
click at [500, 181] on td "[DATE]" at bounding box center [468, 189] width 466 height 28
click at [501, 163] on td "[DATE]" at bounding box center [468, 162] width 466 height 28
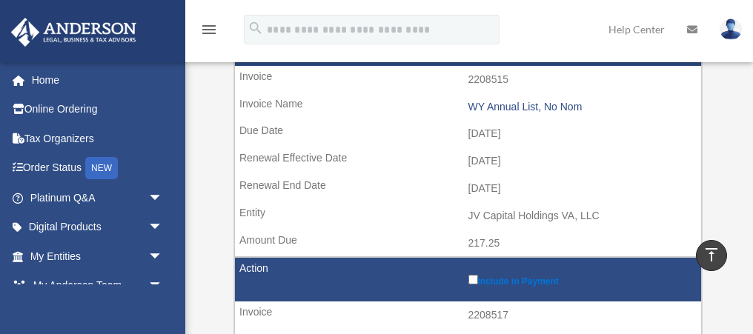
click at [501, 163] on td "[DATE]" at bounding box center [468, 162] width 466 height 28
click at [501, 140] on td "[DATE]" at bounding box center [468, 134] width 466 height 28
click at [500, 133] on td "[DATE]" at bounding box center [468, 134] width 466 height 28
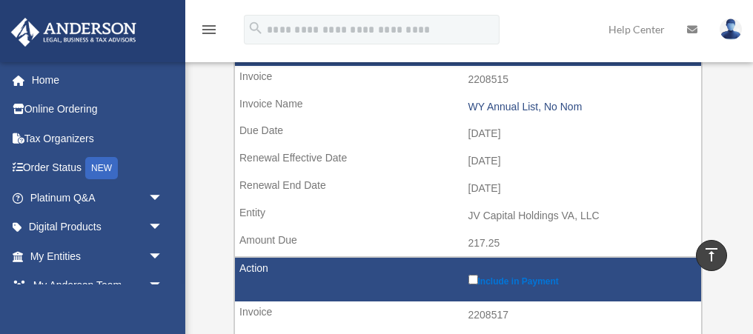
click at [500, 133] on td "[DATE]" at bounding box center [468, 134] width 466 height 28
click at [502, 162] on td "[DATE]" at bounding box center [468, 162] width 466 height 28
click at [501, 124] on td "[DATE]" at bounding box center [468, 134] width 466 height 28
click at [501, 136] on td "[DATE]" at bounding box center [468, 134] width 466 height 28
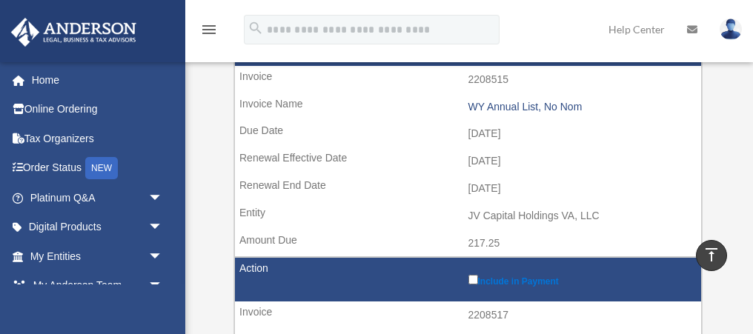
click at [501, 136] on td "[DATE]" at bounding box center [468, 134] width 466 height 28
click at [502, 156] on td "[DATE]" at bounding box center [468, 162] width 466 height 28
click at [498, 132] on td "[DATE]" at bounding box center [468, 134] width 466 height 28
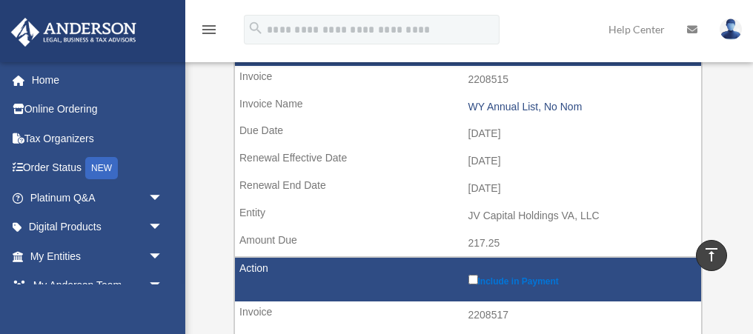
click at [503, 160] on td "[DATE]" at bounding box center [468, 162] width 466 height 28
click at [504, 128] on td "[DATE]" at bounding box center [468, 134] width 466 height 28
click at [500, 131] on td "[DATE]" at bounding box center [468, 134] width 466 height 28
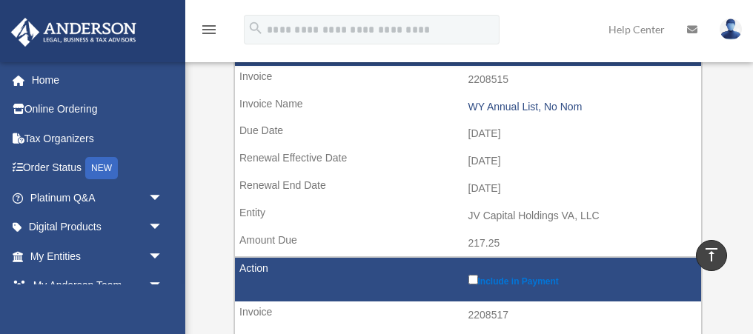
click at [500, 131] on td "[DATE]" at bounding box center [468, 134] width 466 height 28
click at [505, 154] on td "[DATE]" at bounding box center [468, 162] width 466 height 28
click at [502, 157] on td "[DATE]" at bounding box center [468, 162] width 466 height 28
click at [499, 183] on td "[DATE]" at bounding box center [468, 189] width 466 height 28
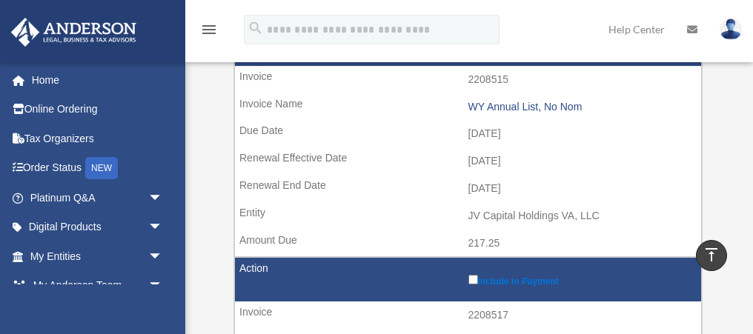
click at [499, 183] on td "[DATE]" at bounding box center [468, 189] width 466 height 28
click at [500, 162] on td "[DATE]" at bounding box center [468, 162] width 466 height 28
click at [500, 140] on td "[DATE]" at bounding box center [468, 134] width 466 height 28
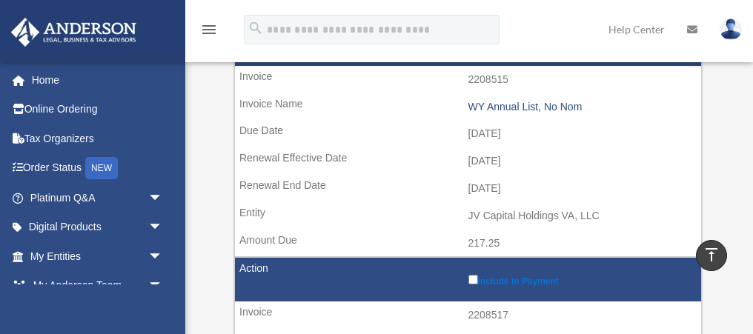
click at [500, 131] on td "[DATE]" at bounding box center [468, 134] width 466 height 28
click at [494, 162] on td "[DATE]" at bounding box center [468, 162] width 466 height 28
click at [501, 161] on td "[DATE]" at bounding box center [468, 162] width 466 height 28
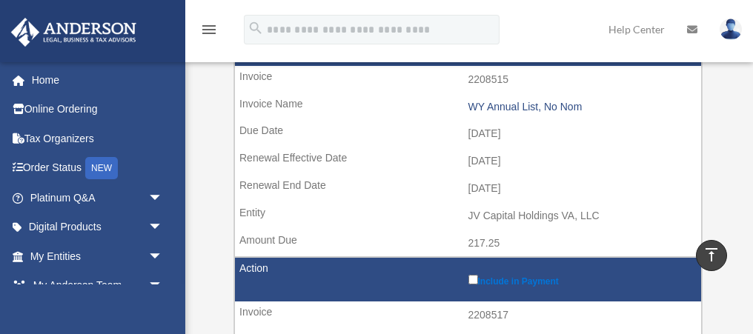
click at [501, 133] on td "[DATE]" at bounding box center [468, 134] width 466 height 28
click at [499, 155] on td "[DATE]" at bounding box center [468, 162] width 466 height 28
click at [499, 128] on td "[DATE]" at bounding box center [468, 134] width 466 height 28
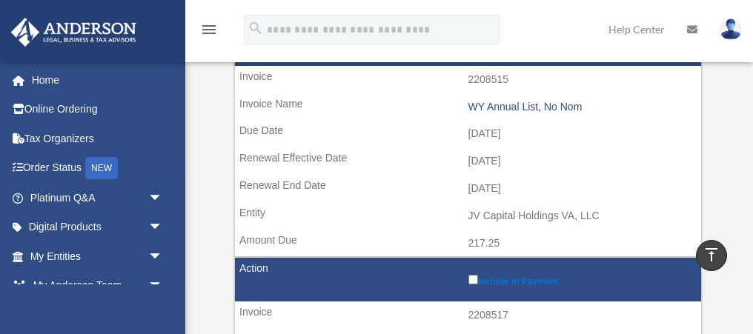
click at [499, 128] on td "[DATE]" at bounding box center [468, 134] width 466 height 28
click at [501, 154] on td "[DATE]" at bounding box center [468, 162] width 466 height 28
click at [506, 166] on td "[DATE]" at bounding box center [468, 162] width 466 height 28
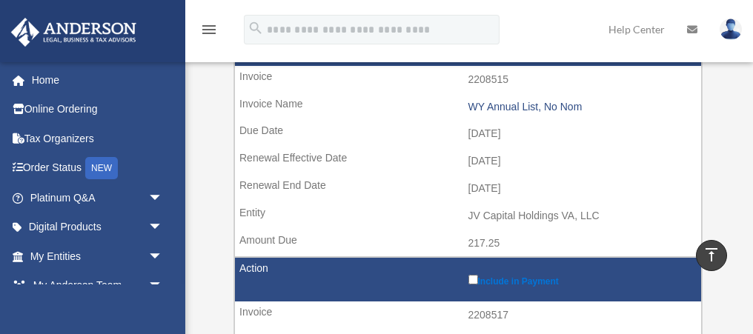
click at [513, 162] on td "[DATE]" at bounding box center [468, 162] width 466 height 28
click at [511, 187] on td "[DATE]" at bounding box center [468, 189] width 466 height 28
click at [515, 207] on td "JV Capital Holdings VA, LLC" at bounding box center [468, 216] width 466 height 28
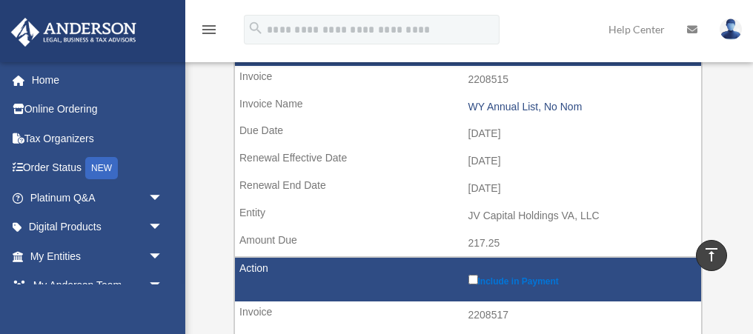
click at [515, 207] on td "JV Capital Holdings VA, LLC" at bounding box center [468, 216] width 466 height 28
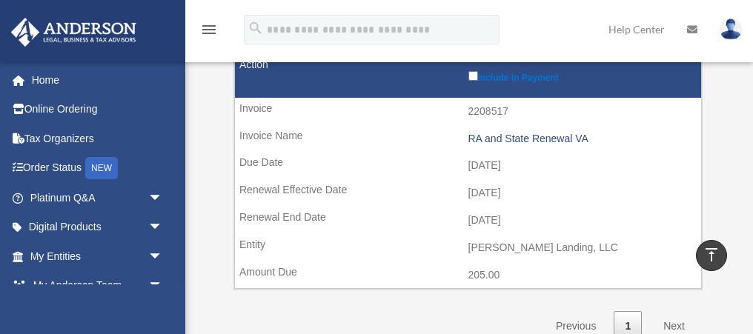
scroll to position [455, 0]
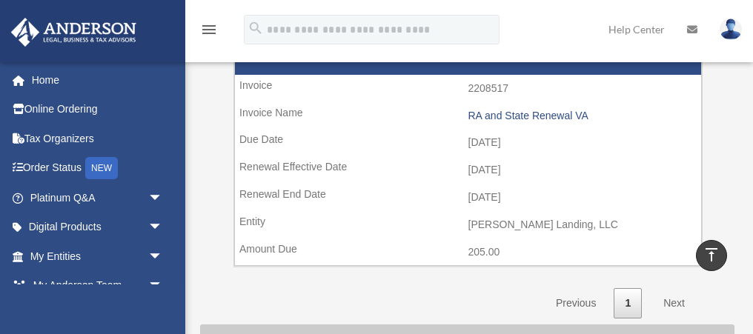
click at [308, 168] on td "[DATE]" at bounding box center [468, 170] width 466 height 28
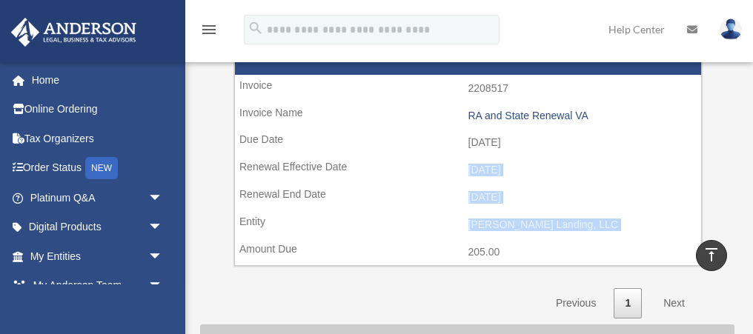
drag, startPoint x: 308, startPoint y: 168, endPoint x: 475, endPoint y: 215, distance: 173.5
click at [475, 215] on tr "Include in Payment 2208517 RA and State Renewal VA 2025-10-11 2025-11-01 2026-1…" at bounding box center [468, 148] width 468 height 236
click at [565, 222] on td "[PERSON_NAME] Landing, LLC" at bounding box center [468, 225] width 466 height 28
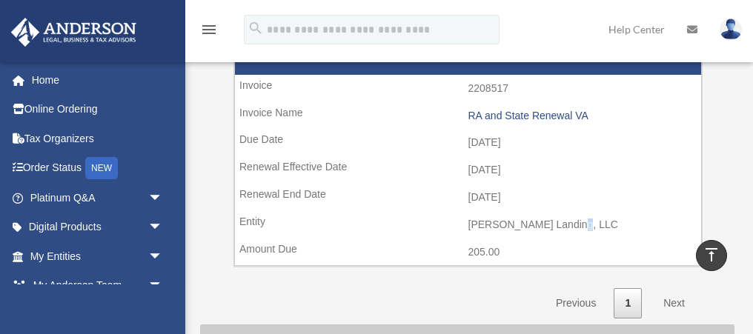
click at [565, 222] on td "[PERSON_NAME] Landing, LLC" at bounding box center [468, 225] width 466 height 28
drag, startPoint x: 565, startPoint y: 222, endPoint x: 231, endPoint y: 218, distance: 334.5
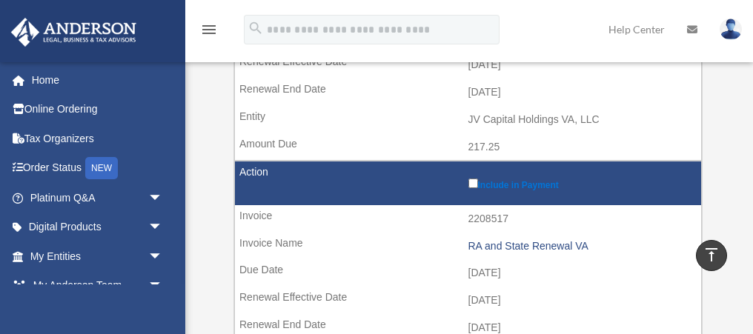
scroll to position [295, 0]
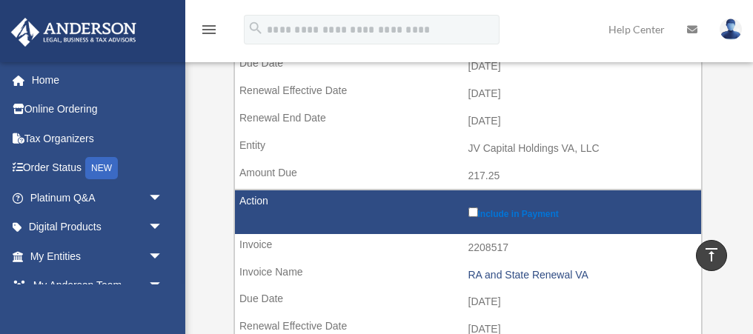
click at [488, 154] on td "JV Capital Holdings VA, LLC" at bounding box center [468, 149] width 466 height 28
click at [499, 125] on td "[DATE]" at bounding box center [468, 122] width 466 height 28
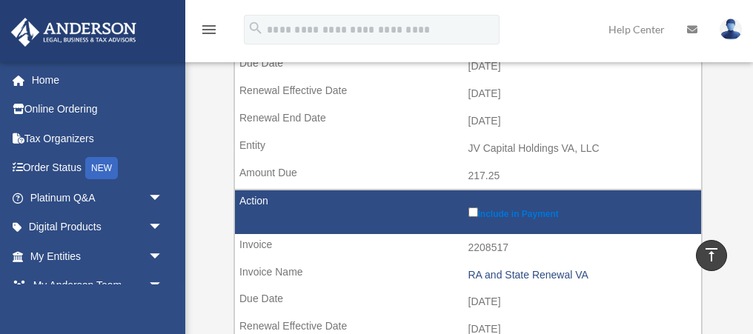
click at [499, 125] on td "[DATE]" at bounding box center [468, 122] width 466 height 28
click at [501, 93] on td "[DATE]" at bounding box center [468, 94] width 466 height 28
click at [498, 122] on td "[DATE]" at bounding box center [468, 122] width 466 height 28
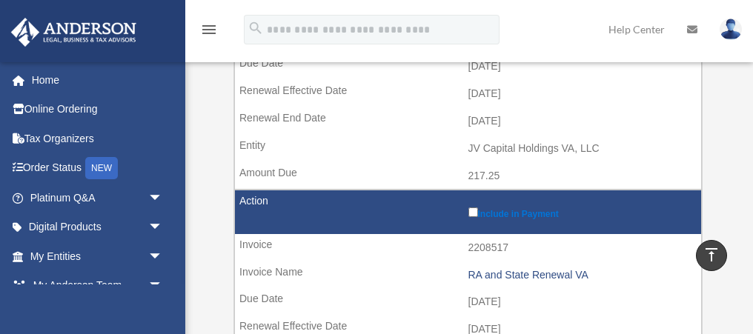
click at [498, 122] on td "[DATE]" at bounding box center [468, 122] width 466 height 28
click at [498, 94] on td "[DATE]" at bounding box center [468, 94] width 466 height 28
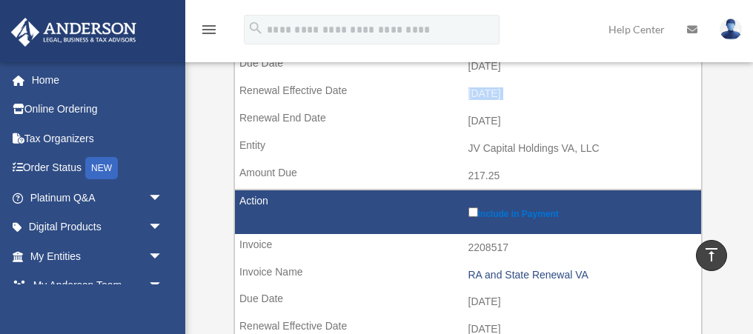
click at [498, 118] on td "[DATE]" at bounding box center [468, 122] width 466 height 28
click at [500, 97] on td "[DATE]" at bounding box center [468, 94] width 466 height 28
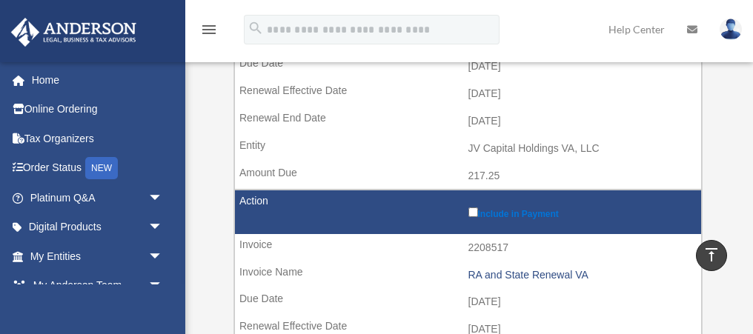
click at [500, 97] on td "[DATE]" at bounding box center [468, 94] width 466 height 28
click at [527, 147] on td "JV Capital Holdings VA, LLC" at bounding box center [468, 149] width 466 height 28
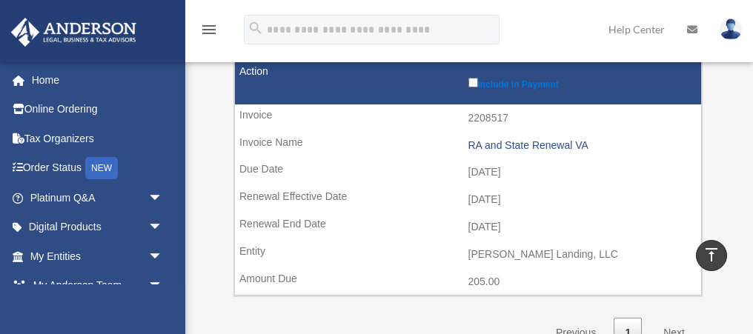
scroll to position [540, 0]
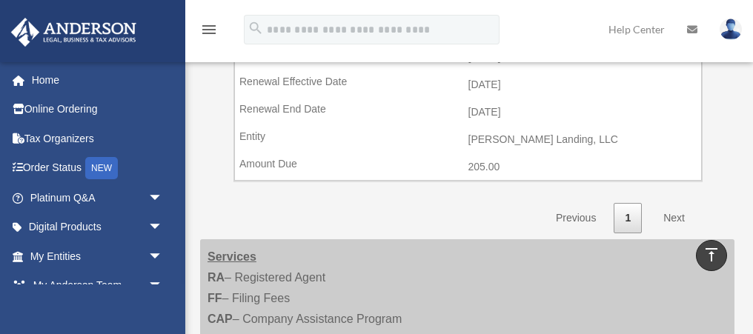
click at [521, 137] on td "[PERSON_NAME] Landing, LLC" at bounding box center [468, 140] width 466 height 28
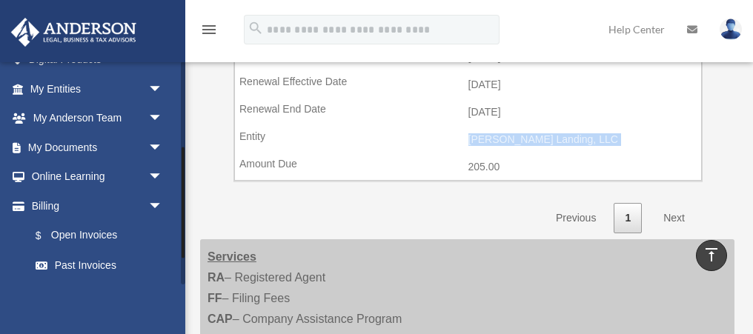
scroll to position [167, 0]
click at [152, 145] on span "arrow_drop_down" at bounding box center [163, 148] width 30 height 30
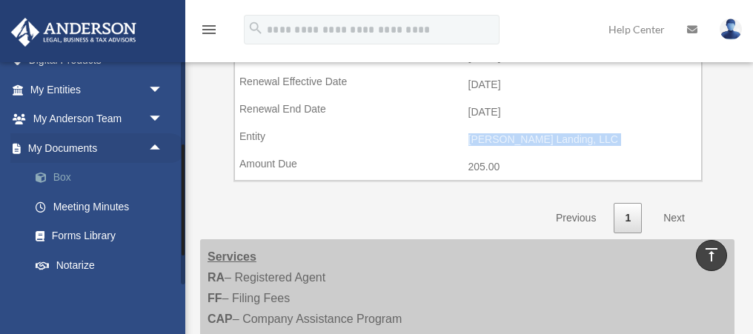
click at [62, 176] on link "Box" at bounding box center [103, 178] width 165 height 30
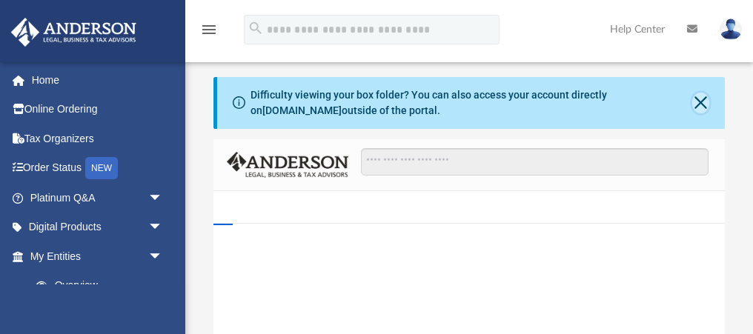
click at [702, 98] on button "Close" at bounding box center [701, 103] width 17 height 21
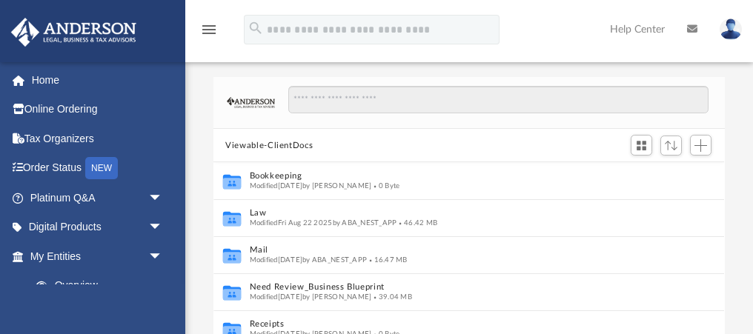
scroll to position [337, 511]
click at [670, 145] on span "Sort" at bounding box center [671, 146] width 13 height 10
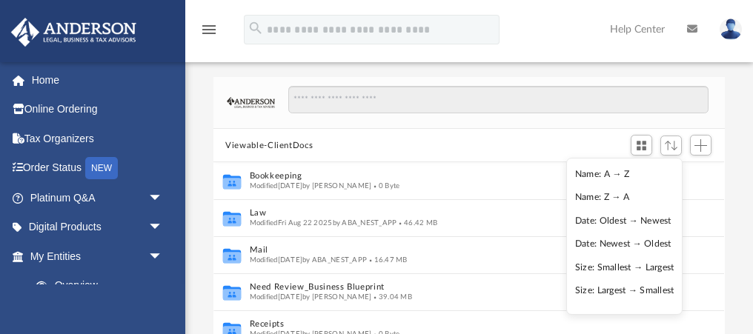
click at [596, 194] on li "Name: Z → A" at bounding box center [624, 198] width 99 height 16
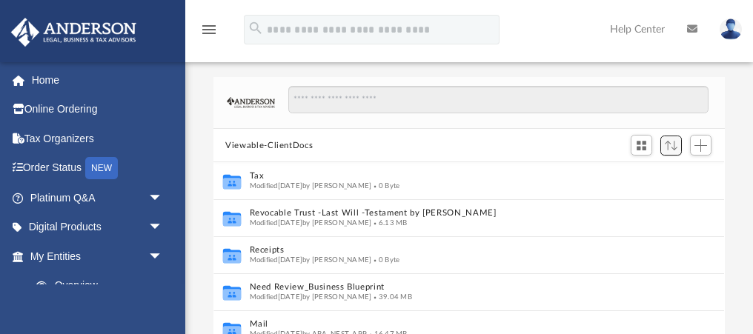
click at [676, 145] on span "Sort" at bounding box center [671, 146] width 13 height 10
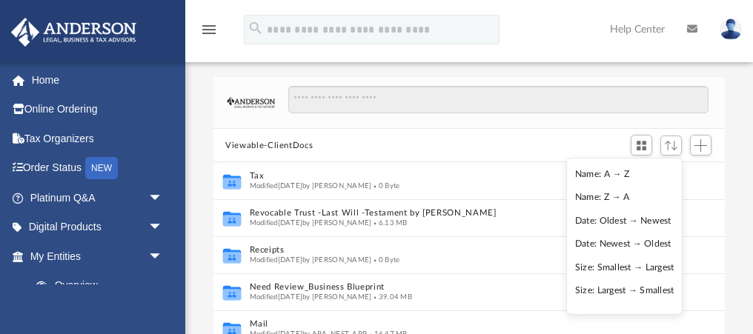
click at [616, 218] on li "Date: Oldest → Newest" at bounding box center [624, 222] width 99 height 16
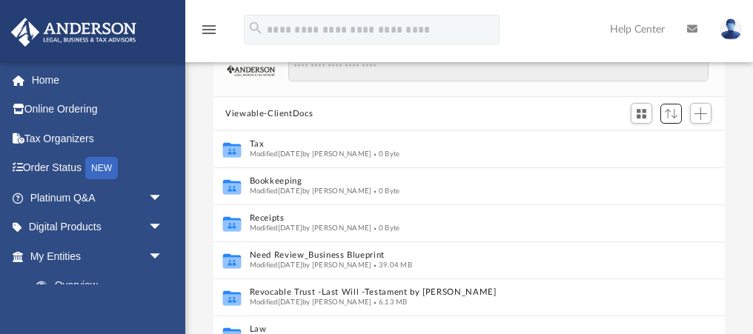
scroll to position [19, 0]
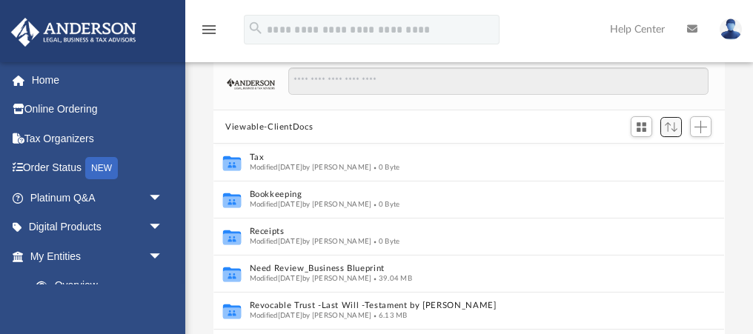
click at [667, 130] on span "Sort" at bounding box center [671, 127] width 13 height 10
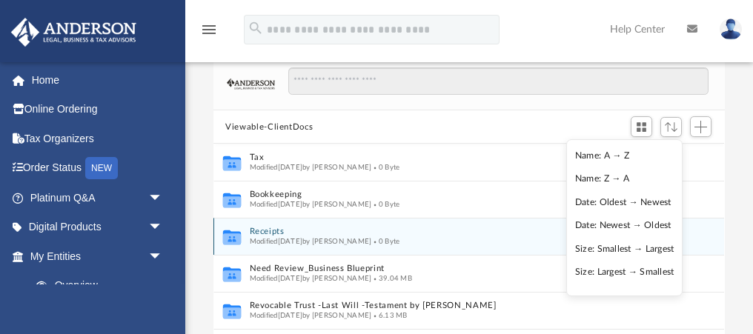
click at [266, 230] on button "Receipts" at bounding box center [459, 233] width 419 height 10
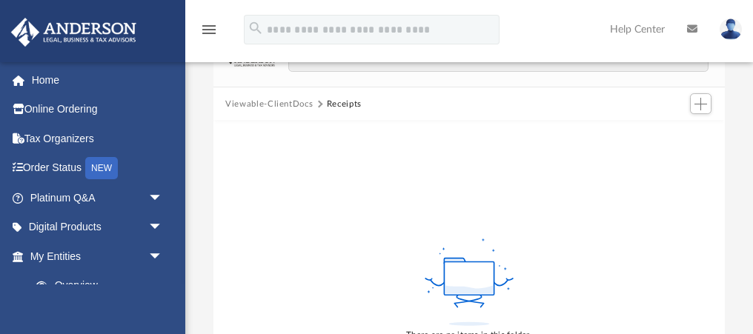
scroll to position [36, 0]
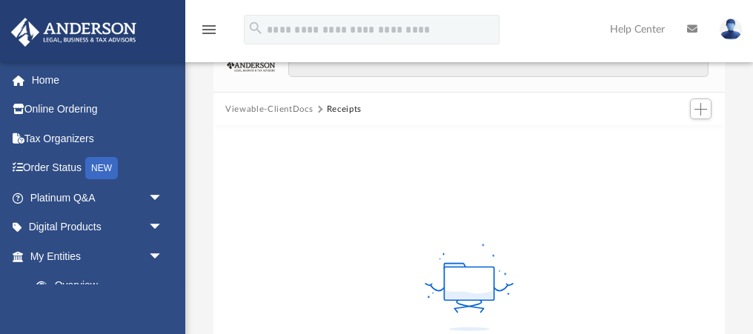
click at [284, 104] on button "Viewable-ClientDocs" at bounding box center [269, 109] width 88 height 13
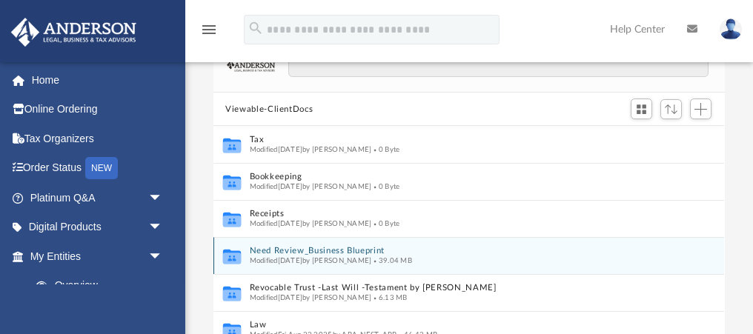
scroll to position [33, 0]
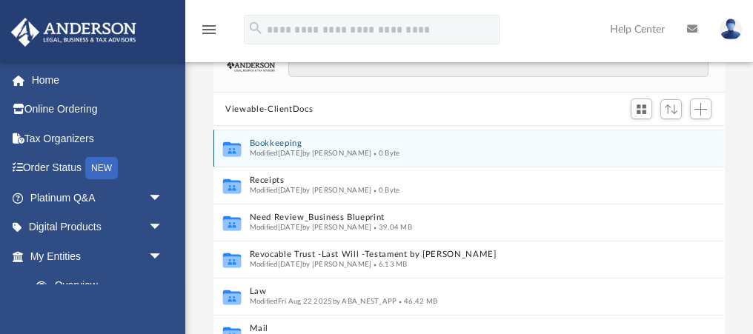
click at [272, 140] on button "Bookkeeping" at bounding box center [459, 144] width 419 height 10
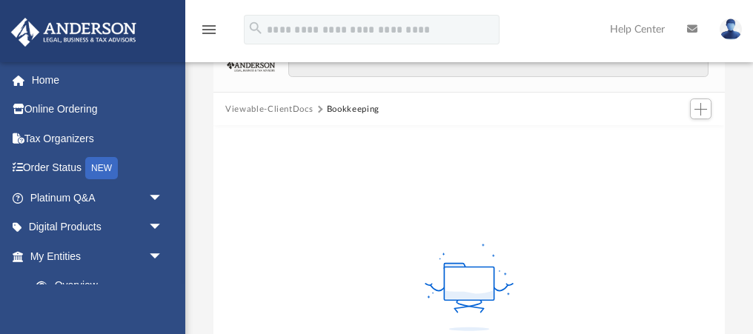
click at [285, 108] on button "Viewable-ClientDocs" at bounding box center [269, 109] width 88 height 13
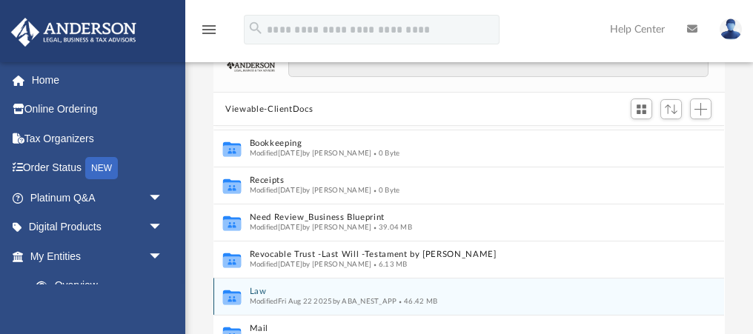
click at [251, 290] on button "Law" at bounding box center [459, 293] width 419 height 10
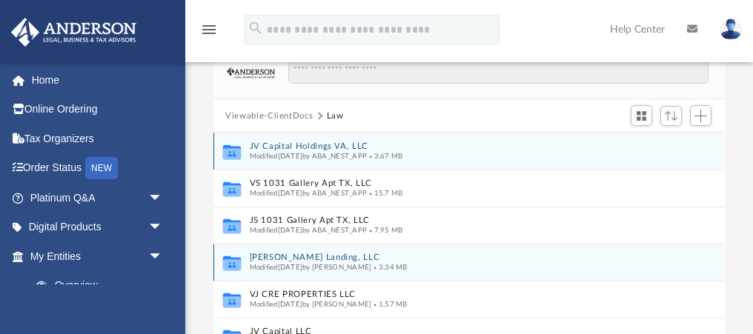
scroll to position [66, 0]
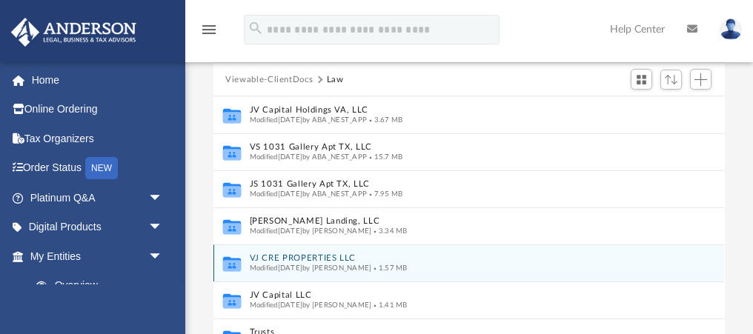
click at [267, 257] on button "VJ CRE PROPERTIES LLC" at bounding box center [459, 259] width 419 height 10
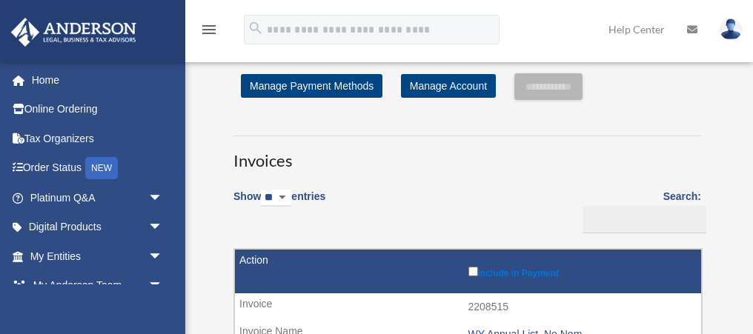
scroll to position [540, 0]
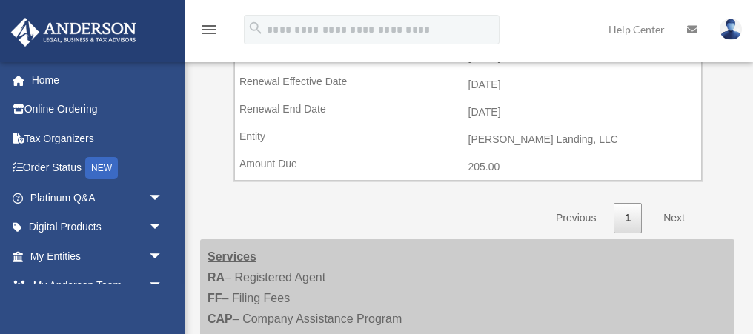
click at [509, 137] on td "[PERSON_NAME] Landing, LLC" at bounding box center [468, 140] width 466 height 28
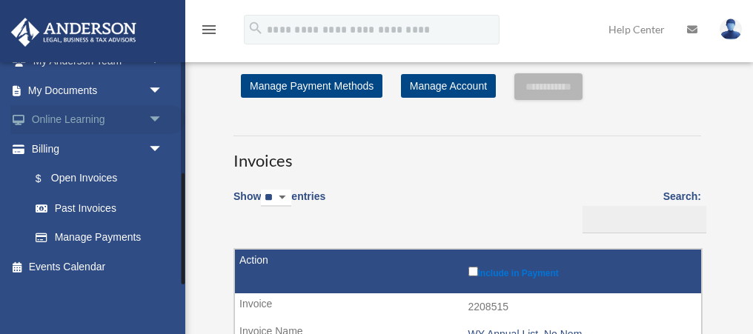
scroll to position [194, 0]
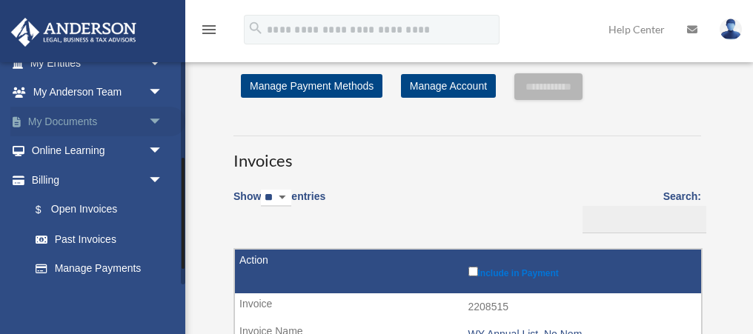
click at [156, 119] on span "arrow_drop_down" at bounding box center [163, 122] width 30 height 30
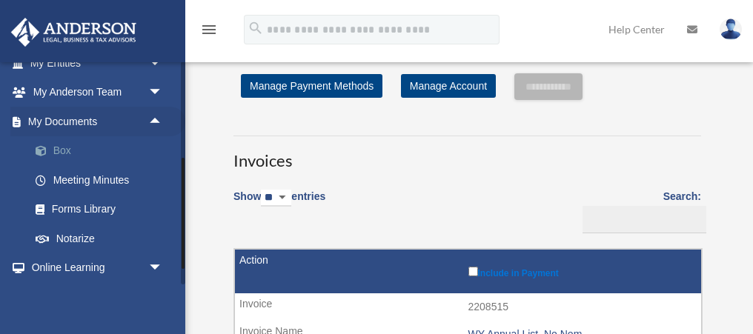
click at [60, 154] on link "Box" at bounding box center [103, 151] width 165 height 30
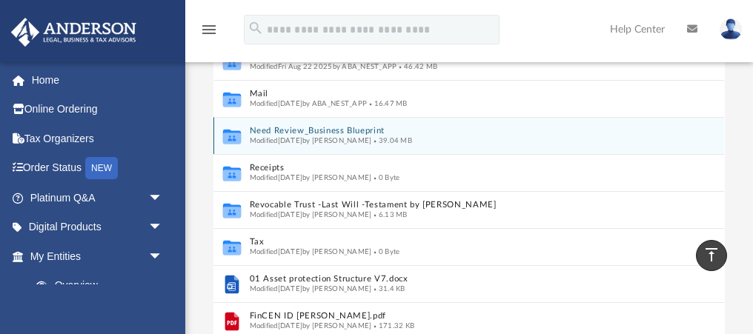
scroll to position [207, 0]
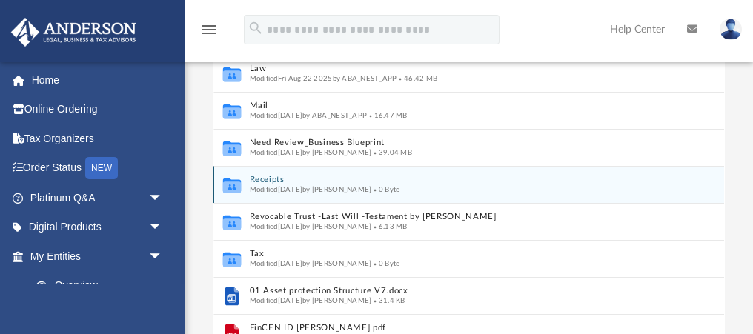
click at [260, 180] on button "Receipts" at bounding box center [459, 181] width 419 height 10
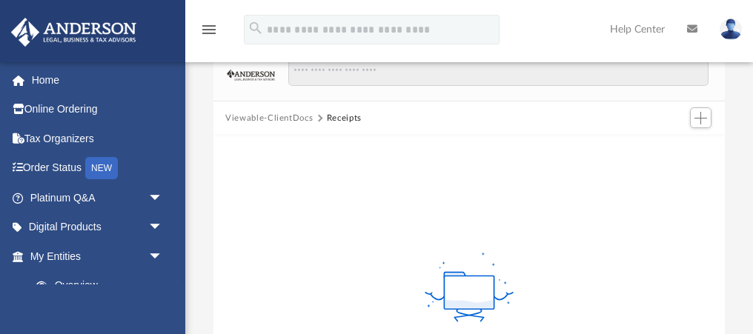
scroll to position [0, 0]
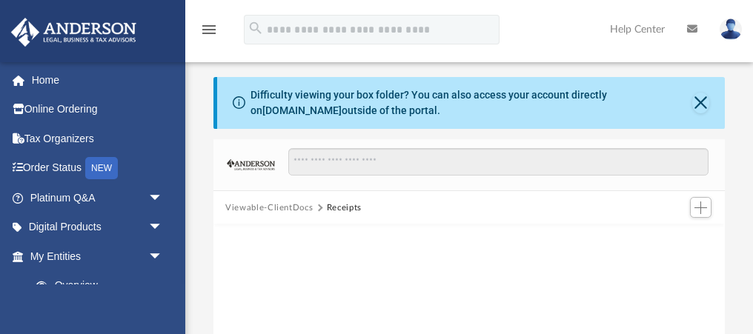
click at [287, 206] on button "Viewable-ClientDocs" at bounding box center [269, 208] width 88 height 13
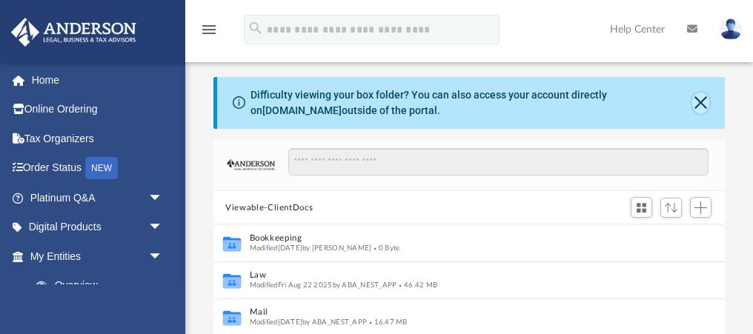
click at [700, 101] on button "Close" at bounding box center [701, 103] width 17 height 21
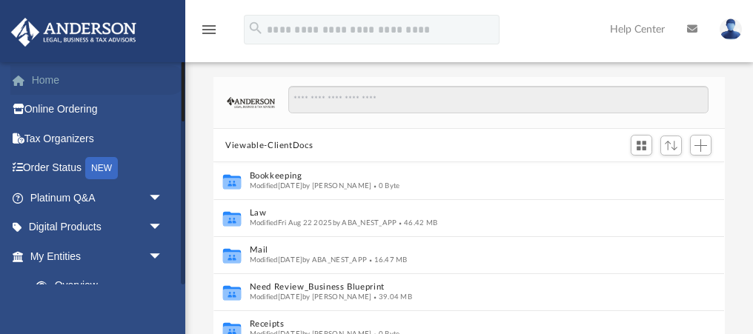
click at [37, 73] on link "Home" at bounding box center [97, 80] width 175 height 30
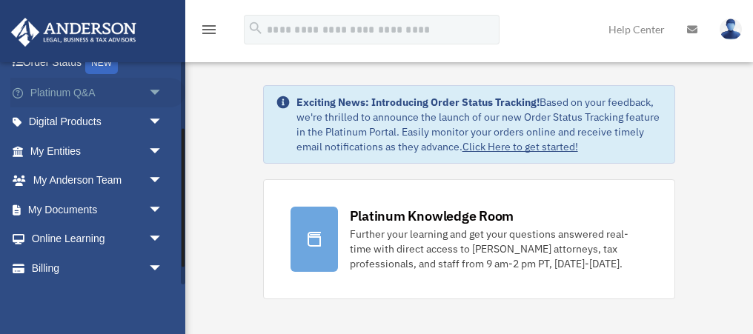
scroll to position [120, 0]
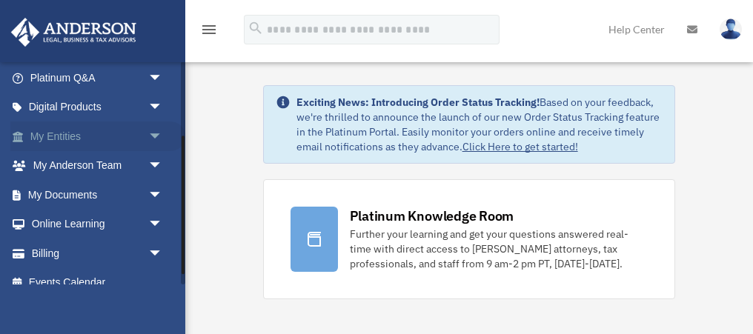
click at [156, 135] on span "arrow_drop_down" at bounding box center [163, 137] width 30 height 30
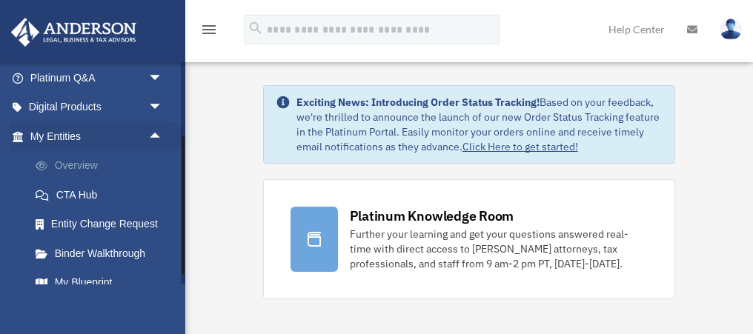
click at [72, 167] on link "Overview" at bounding box center [103, 166] width 165 height 30
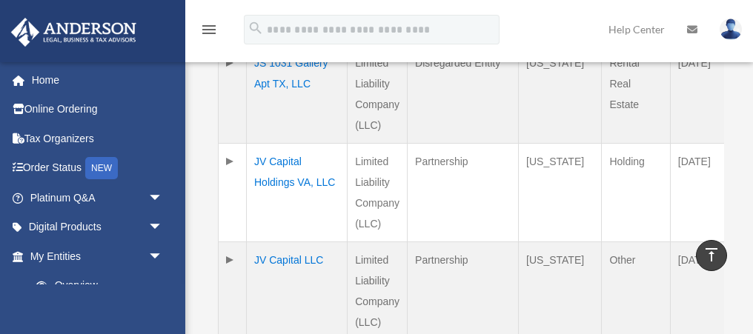
scroll to position [498, 0]
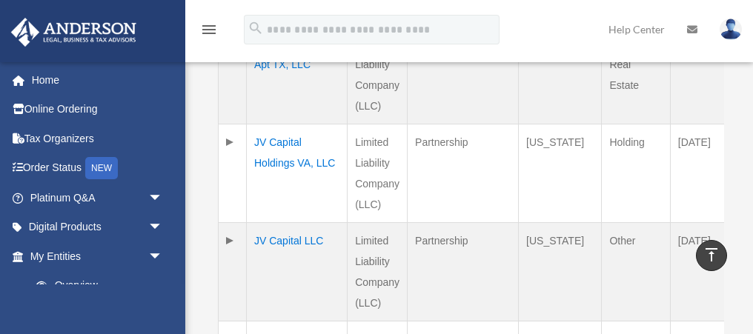
click at [348, 138] on td "Limited Liability Company (LLC)" at bounding box center [378, 173] width 60 height 99
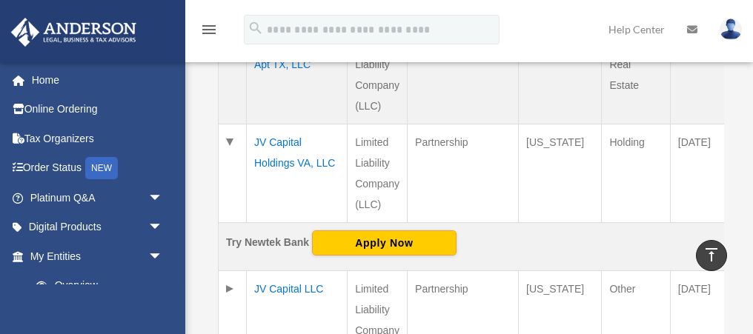
click at [348, 138] on td "Limited Liability Company (LLC)" at bounding box center [378, 173] width 60 height 99
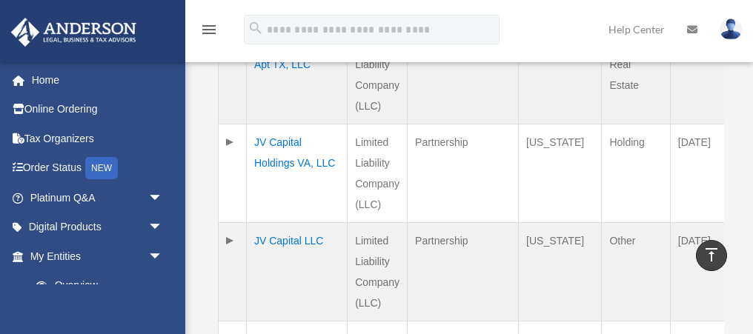
click at [348, 138] on td "Limited Liability Company (LLC)" at bounding box center [378, 173] width 60 height 99
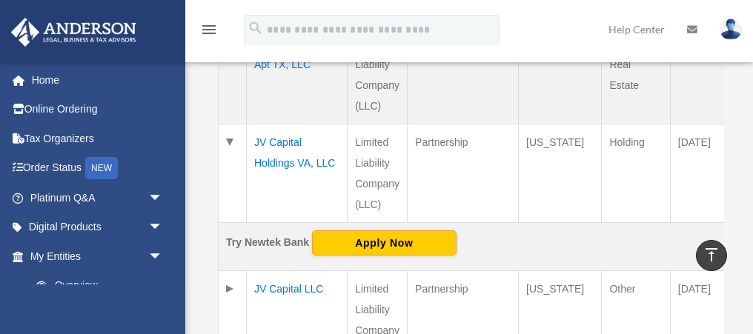
click at [287, 142] on td "JV Capital Holdings VA, LLC" at bounding box center [297, 173] width 101 height 99
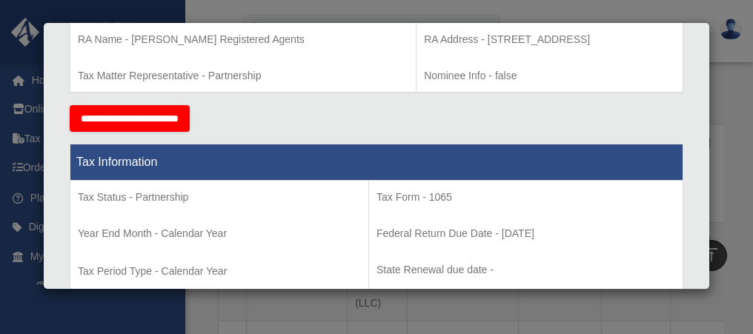
scroll to position [507, 0]
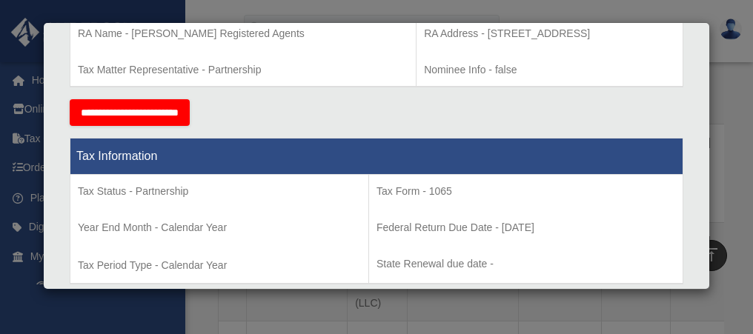
click at [174, 114] on input "**********" at bounding box center [130, 112] width 120 height 27
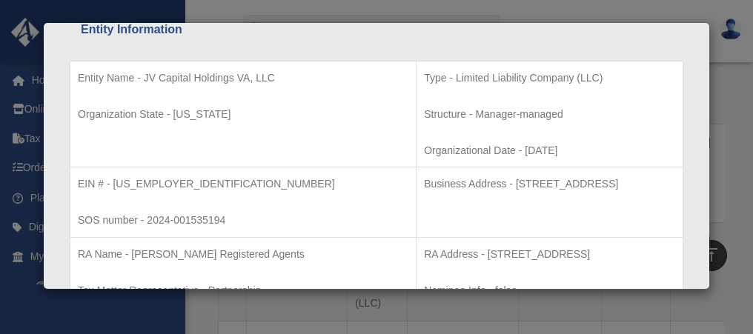
scroll to position [272, 0]
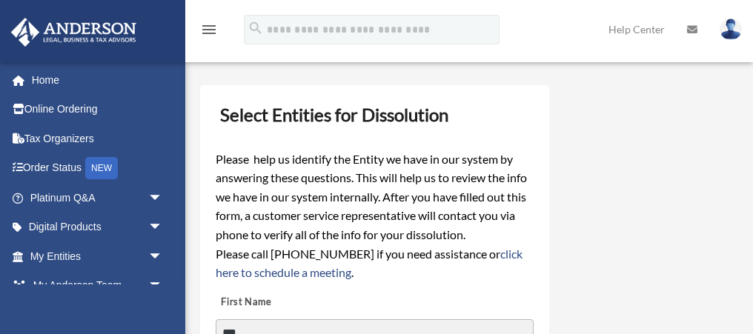
click at [370, 122] on h3 "Select Entities for Dissolution" at bounding box center [374, 114] width 321 height 31
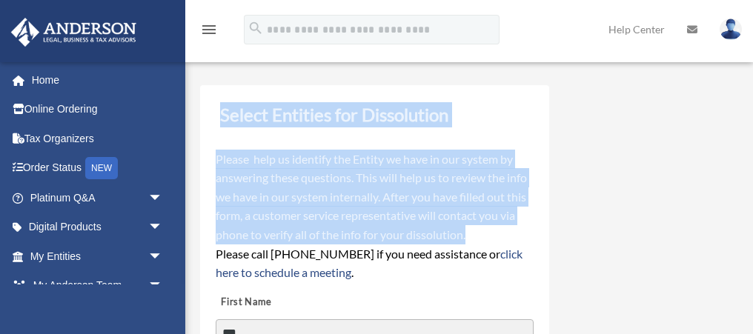
drag, startPoint x: 370, startPoint y: 122, endPoint x: 383, endPoint y: 234, distance: 113.5
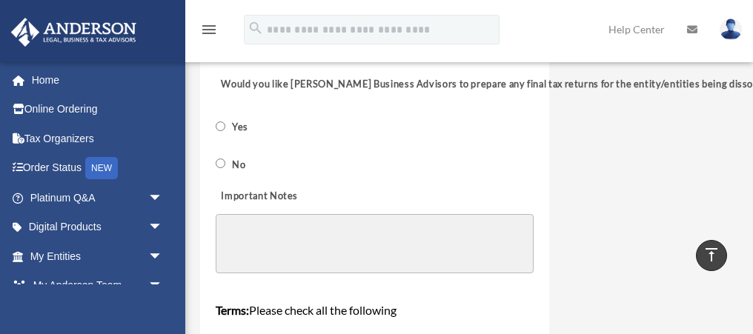
scroll to position [768, 0]
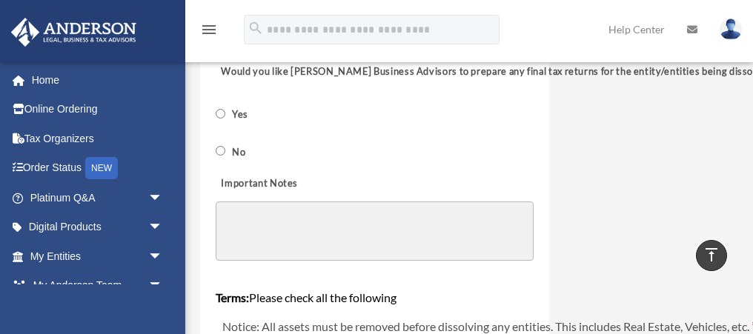
click at [362, 222] on textarea "Important Notes" at bounding box center [375, 231] width 318 height 59
click at [282, 219] on textarea "Important Notes" at bounding box center [375, 231] width 318 height 59
paste textarea "**********"
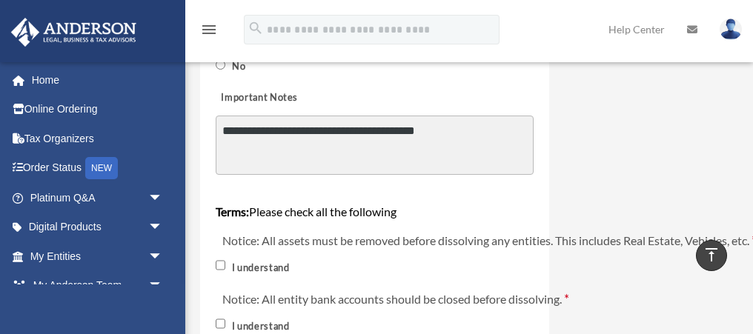
scroll to position [858, 0]
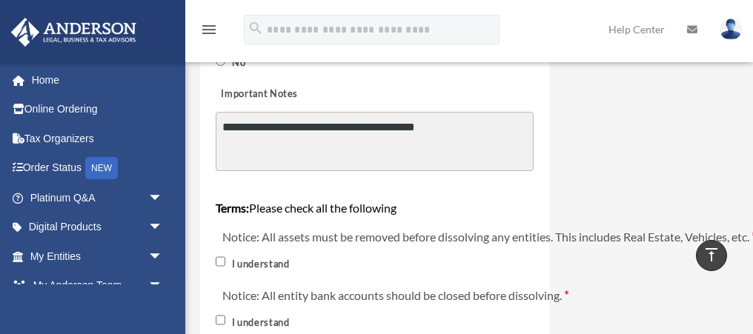
click at [480, 133] on textarea "**********" at bounding box center [375, 141] width 318 height 59
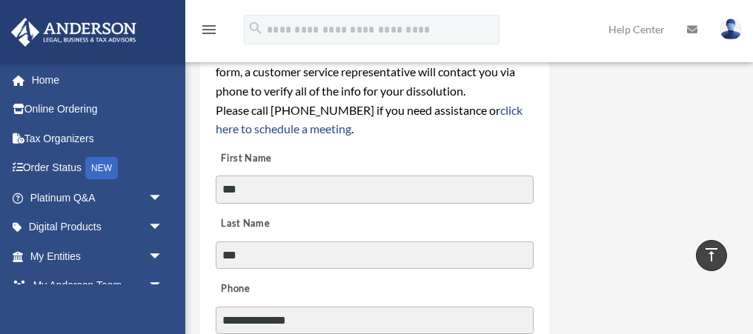
scroll to position [0, 0]
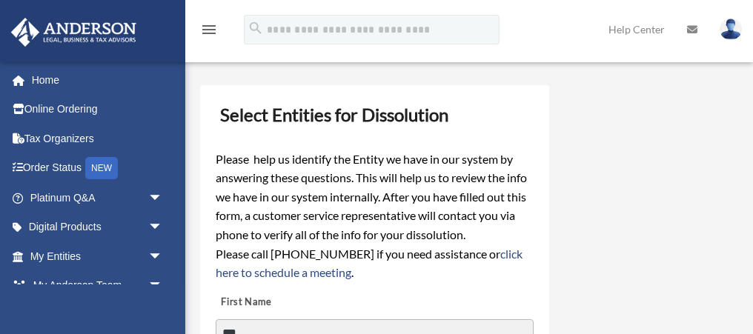
type textarea "**********"
click at [354, 108] on h3 "Select Entities for Dissolution" at bounding box center [374, 114] width 321 height 31
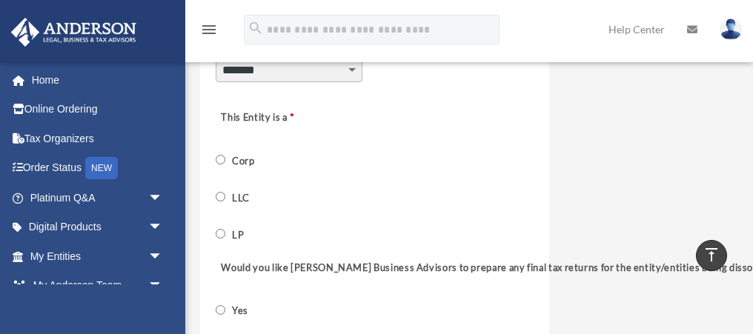
scroll to position [545, 0]
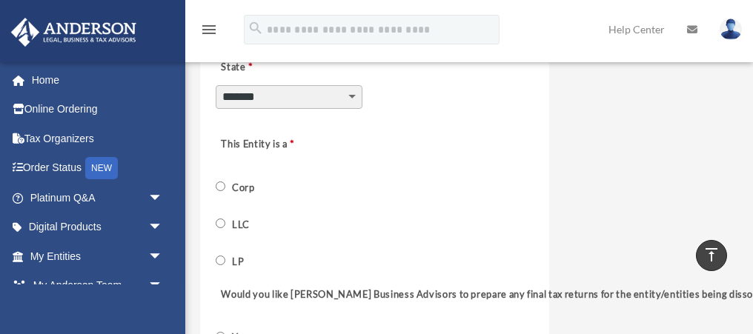
click at [327, 100] on select "**********" at bounding box center [289, 97] width 147 height 24
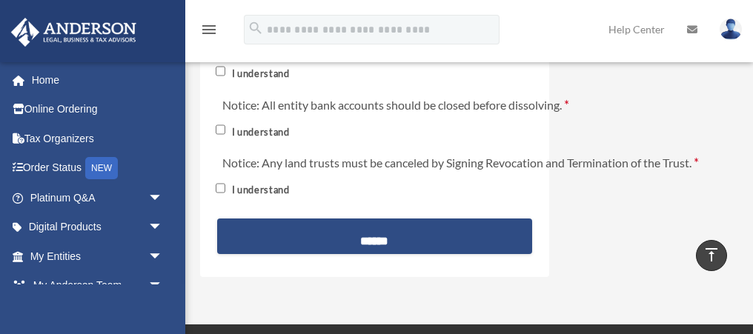
scroll to position [1056, 0]
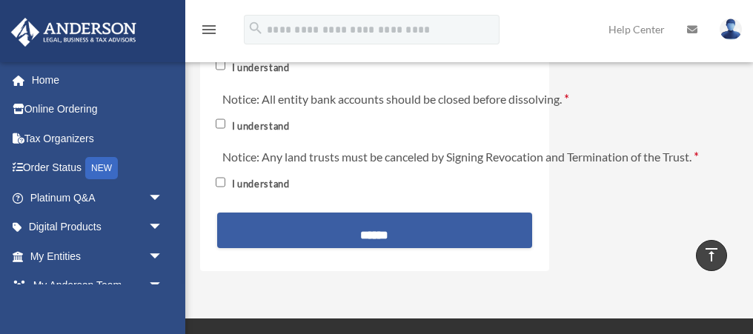
click at [363, 228] on input "******" at bounding box center [374, 231] width 315 height 36
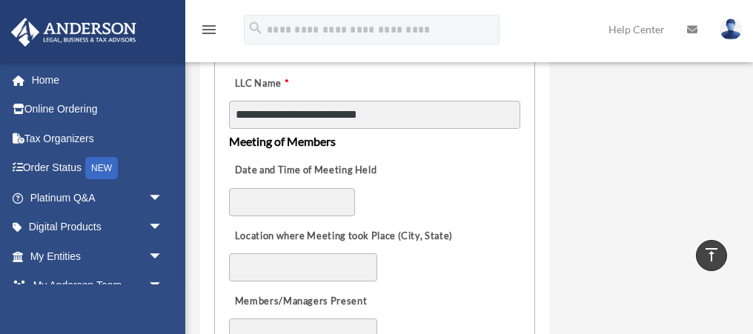
scroll to position [851, 0]
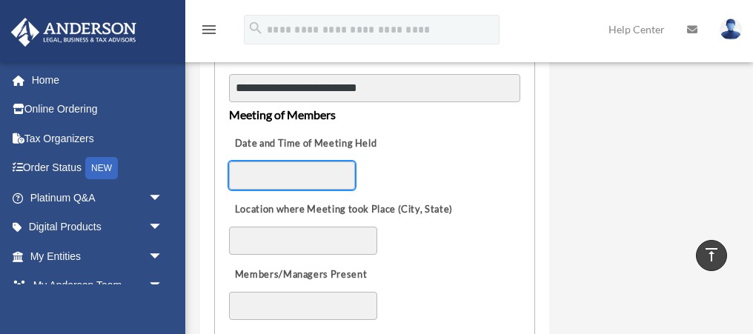
click at [306, 179] on input "Date and Time of Meeting Held" at bounding box center [292, 176] width 126 height 28
type input "**********"
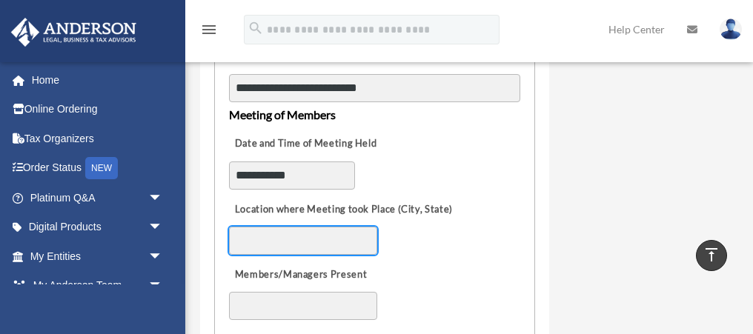
click at [300, 238] on input "Location where Meeting took Place (City, State)" at bounding box center [303, 241] width 148 height 28
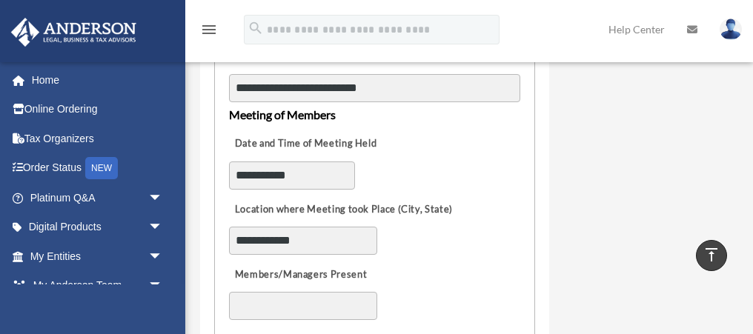
click at [432, 194] on div "**********" at bounding box center [375, 223] width 294 height 65
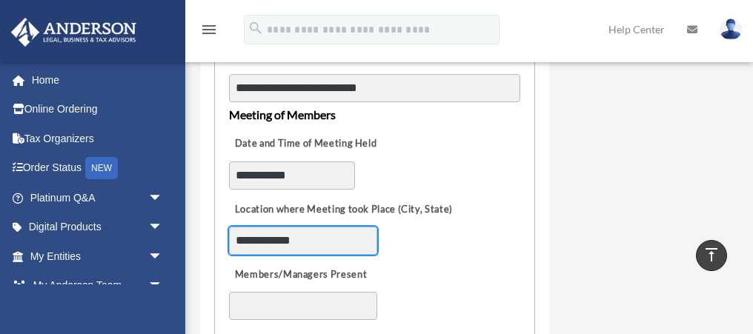
click at [289, 244] on input "**********" at bounding box center [303, 241] width 148 height 28
type input "**********"
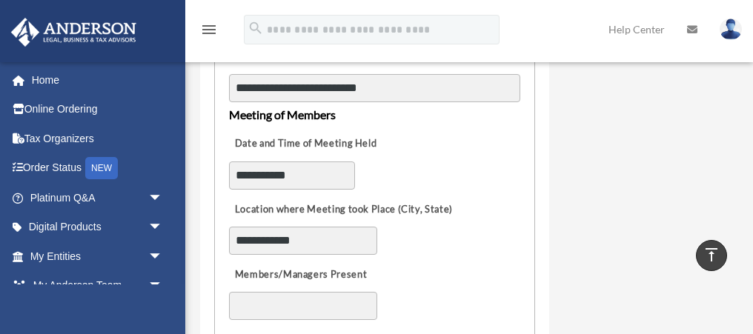
click at [480, 216] on div "**********" at bounding box center [375, 223] width 294 height 65
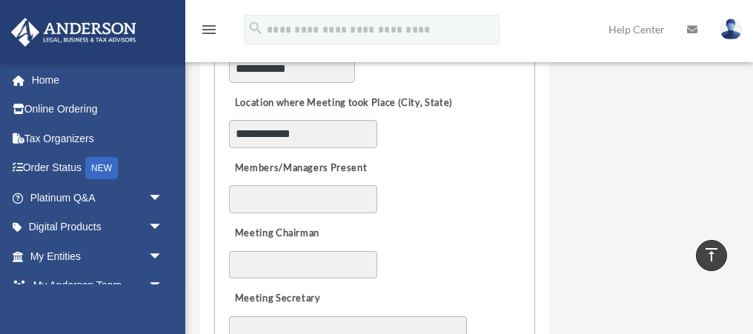
scroll to position [982, 0]
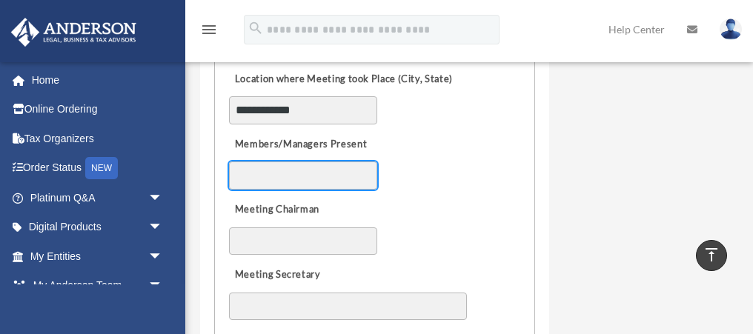
click at [317, 186] on input "Members/Managers Present" at bounding box center [303, 176] width 148 height 28
type input "**********"
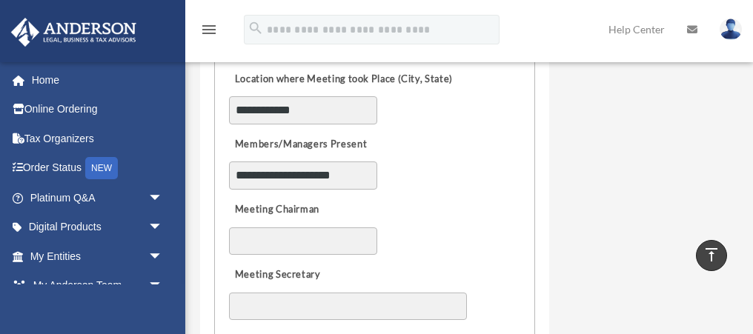
click at [466, 140] on div "**********" at bounding box center [375, 158] width 294 height 65
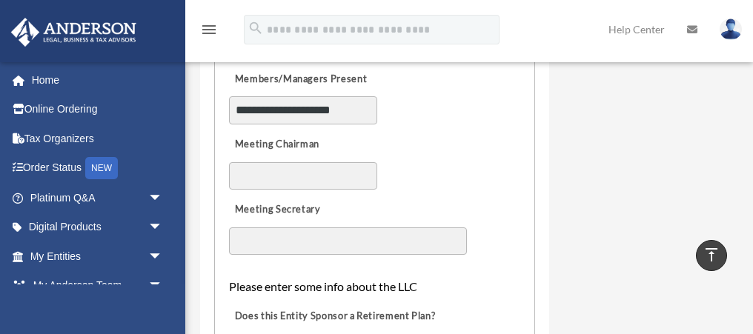
scroll to position [1049, 0]
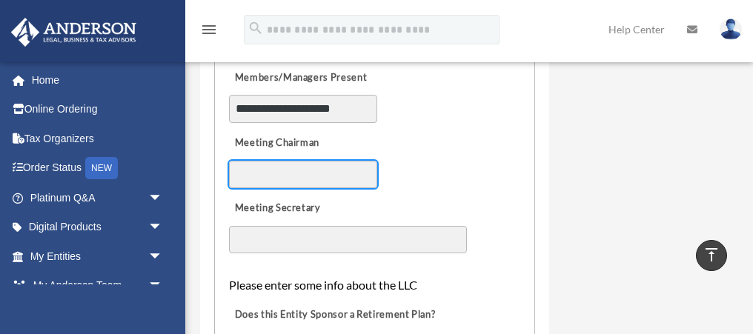
click at [310, 180] on input "Meeting Chairman" at bounding box center [303, 175] width 148 height 28
paste input "**********"
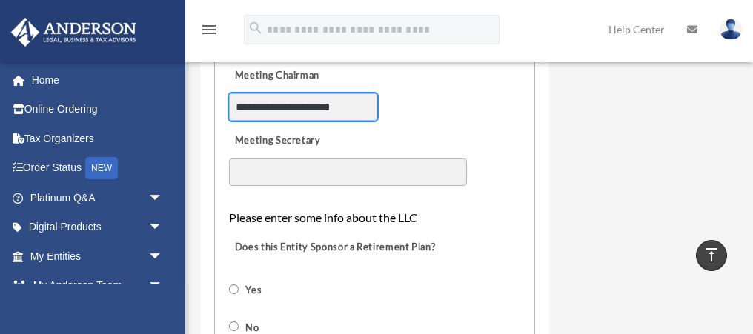
scroll to position [1119, 0]
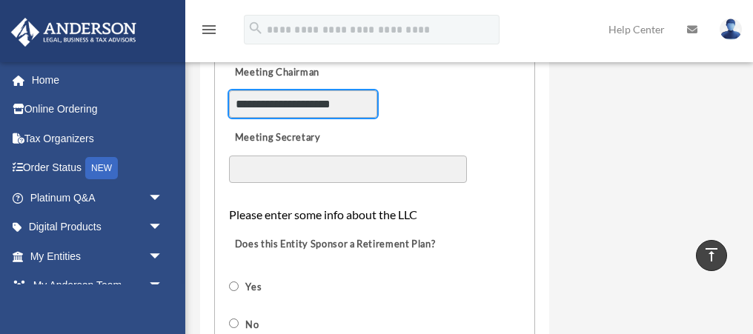
click at [282, 103] on input "**********" at bounding box center [303, 104] width 148 height 28
drag, startPoint x: 282, startPoint y: 103, endPoint x: 369, endPoint y: 102, distance: 87.5
click at [369, 102] on body "X Get a chance to win 6 months of Platinum for free just by filling out this su…" at bounding box center [376, 95] width 753 height 2428
type input "*******"
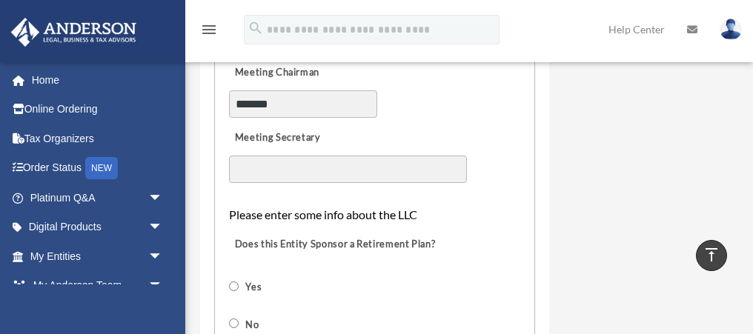
click at [527, 85] on fieldset "**********" at bounding box center [374, 104] width 321 height 722
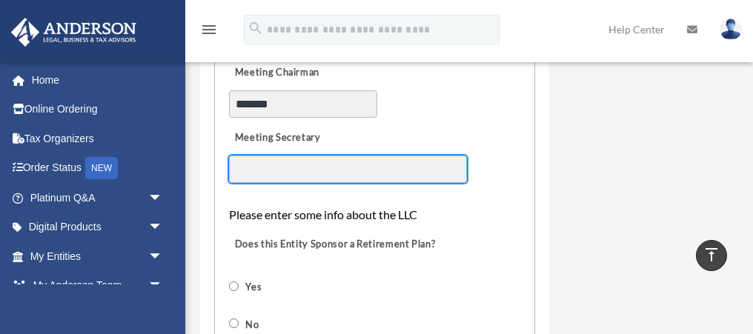
click at [363, 164] on input "Meeting Secretary" at bounding box center [348, 170] width 238 height 28
paste input "**********"
click at [279, 165] on input "**********" at bounding box center [348, 170] width 238 height 28
drag, startPoint x: 279, startPoint y: 165, endPoint x: 365, endPoint y: 165, distance: 86.0
click at [365, 165] on input "**********" at bounding box center [348, 170] width 238 height 28
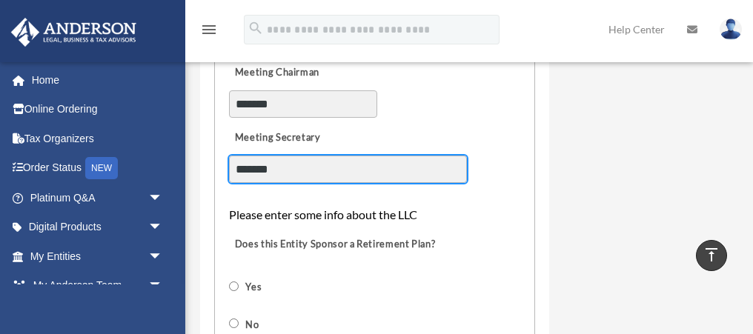
type input "*******"
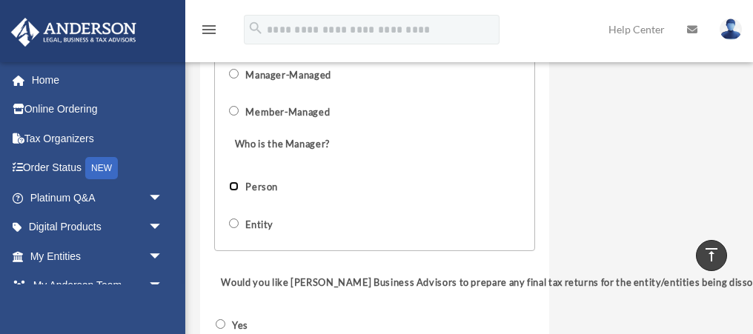
scroll to position [1509, 0]
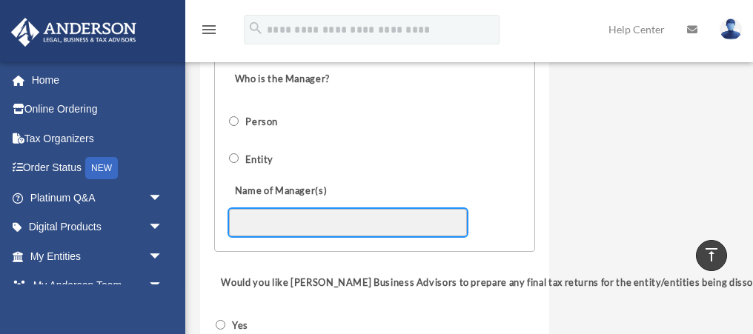
click at [306, 224] on input "Name of Manager(s)" at bounding box center [348, 223] width 238 height 28
paste input "**********"
click at [284, 222] on input "**********" at bounding box center [348, 223] width 238 height 28
drag, startPoint x: 284, startPoint y: 222, endPoint x: 350, endPoint y: 222, distance: 66.0
click at [350, 222] on input "**********" at bounding box center [348, 223] width 238 height 28
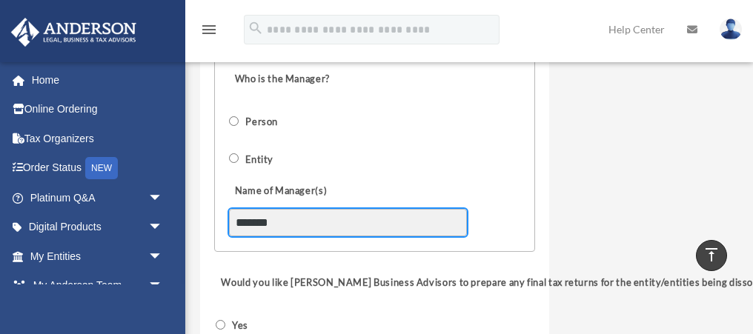
type input "*******"
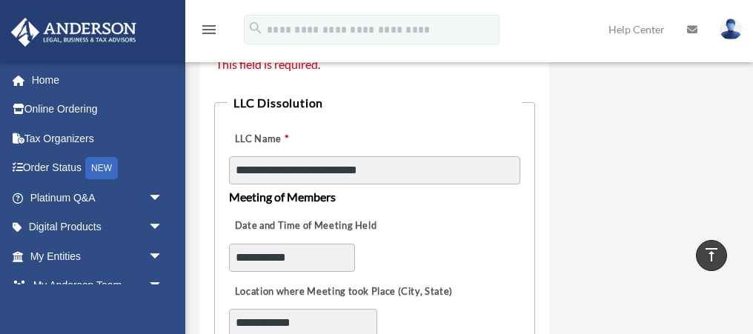
scroll to position [776, 0]
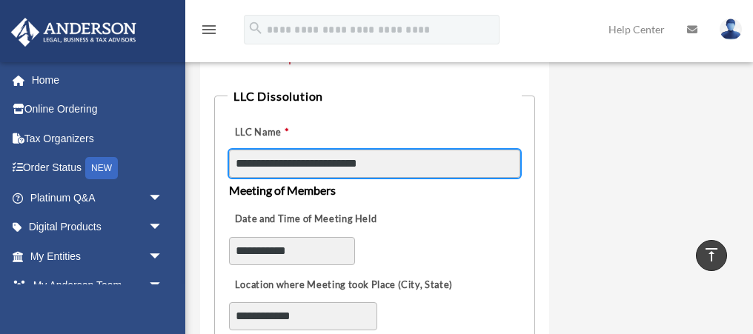
click at [458, 160] on input "**********" at bounding box center [374, 164] width 291 height 28
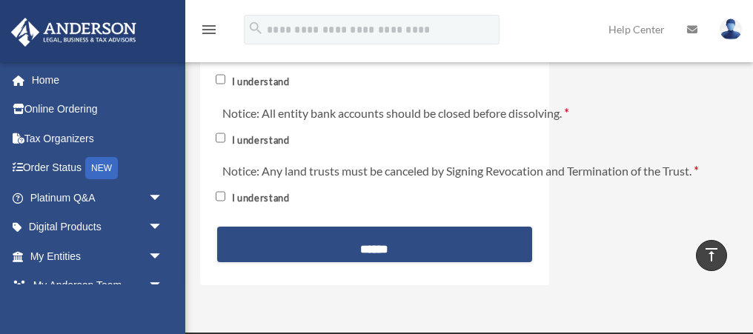
scroll to position [1947, 0]
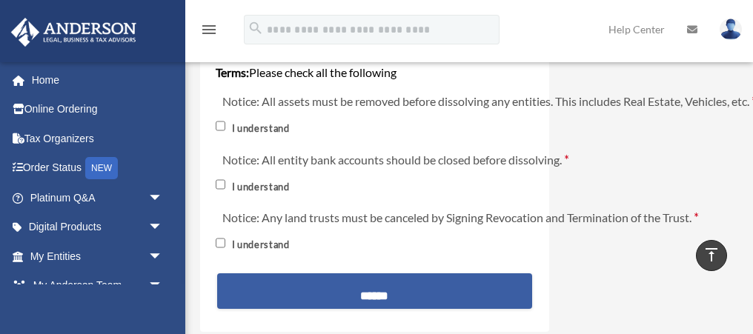
click at [365, 289] on input "******" at bounding box center [374, 292] width 315 height 36
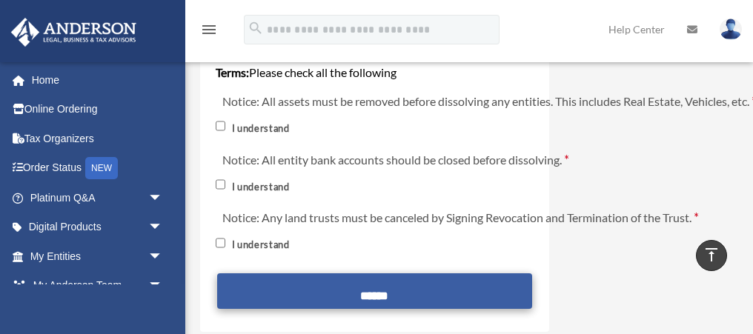
scroll to position [1918, 0]
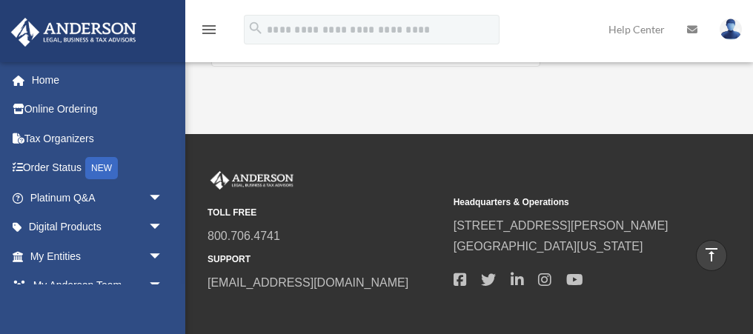
scroll to position [1778, 0]
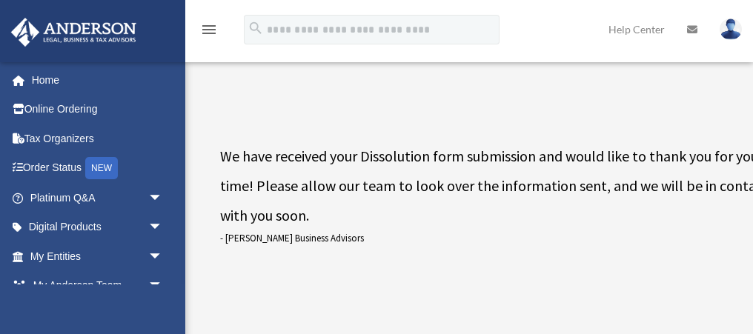
click at [302, 171] on p "We have received your Dissolution form submission and would like to thank you f…" at bounding box center [496, 186] width 552 height 89
